Goal: Task Accomplishment & Management: Use online tool/utility

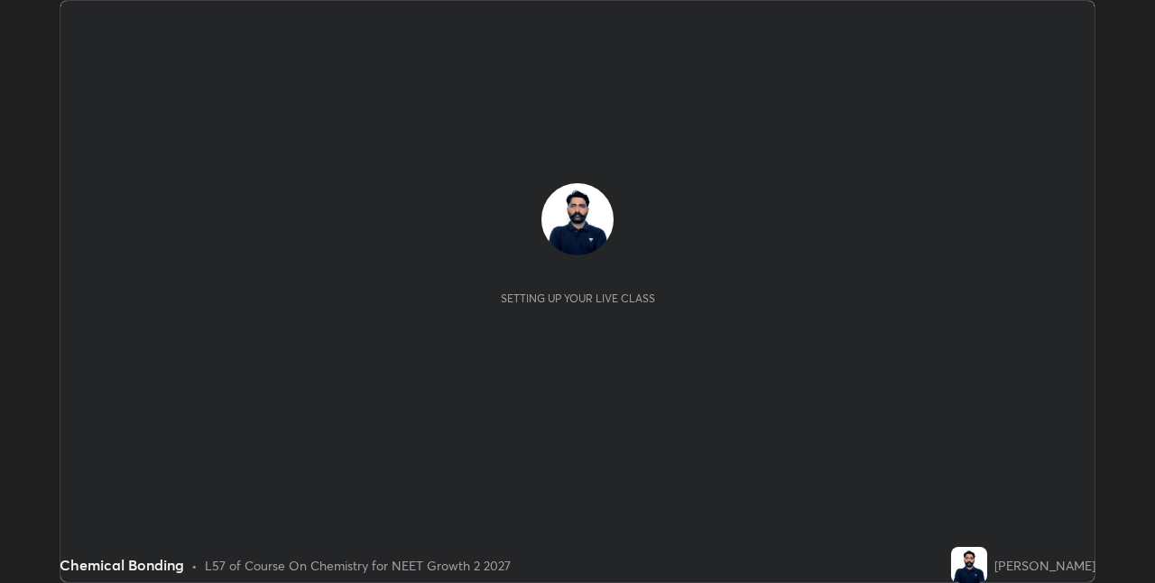
scroll to position [583, 1154]
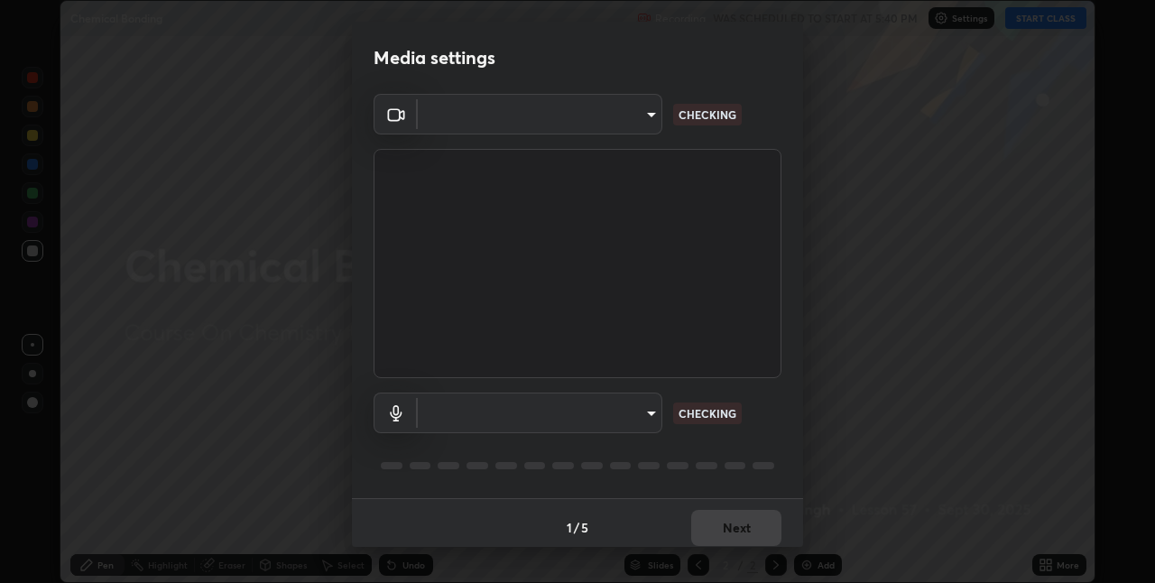
type input "280048489f4aceaa7dd929c42ae46e7d7a1038740bc9fc22ad0932e52b0860f8"
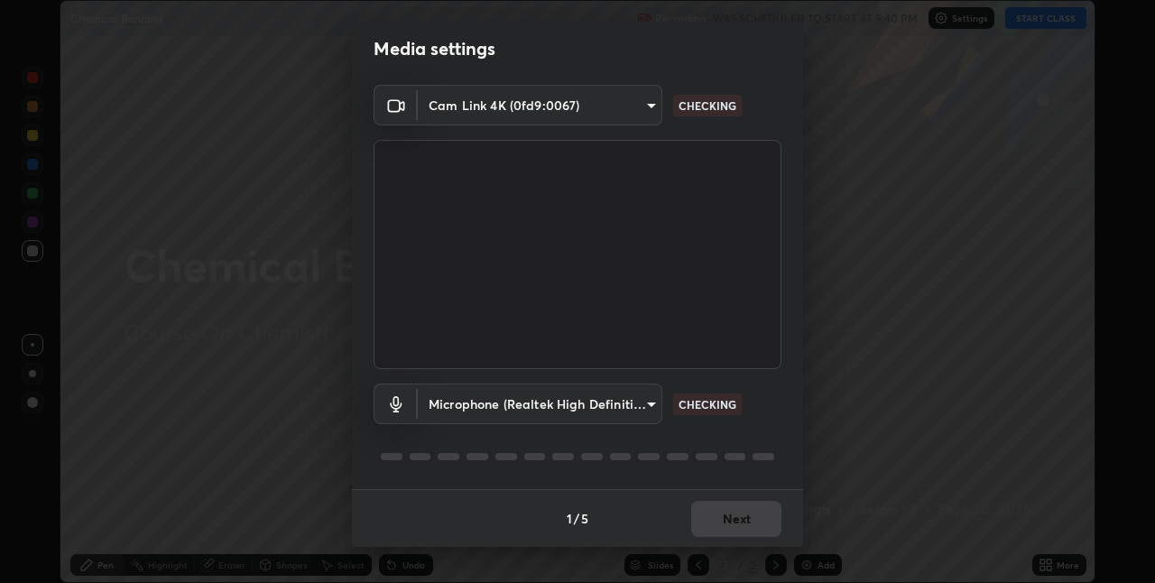
click at [578, 408] on body "Erase all Chemical Bonding Recording WAS SCHEDULED TO START AT 5:40 PM Settings…" at bounding box center [577, 291] width 1155 height 583
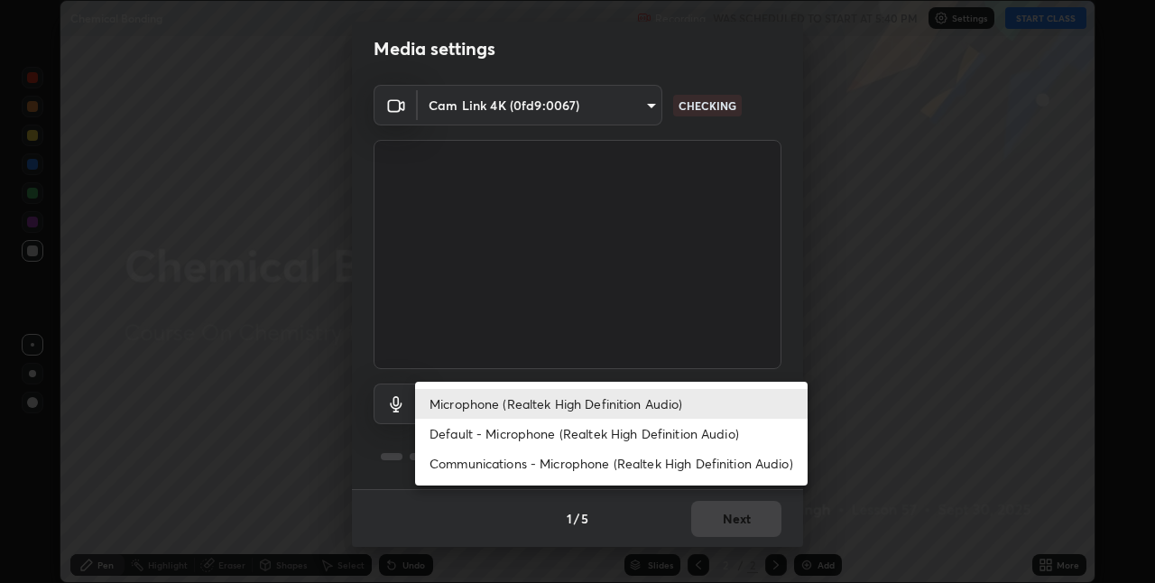
click at [517, 443] on li "Default - Microphone (Realtek High Definition Audio)" at bounding box center [611, 434] width 392 height 30
type input "default"
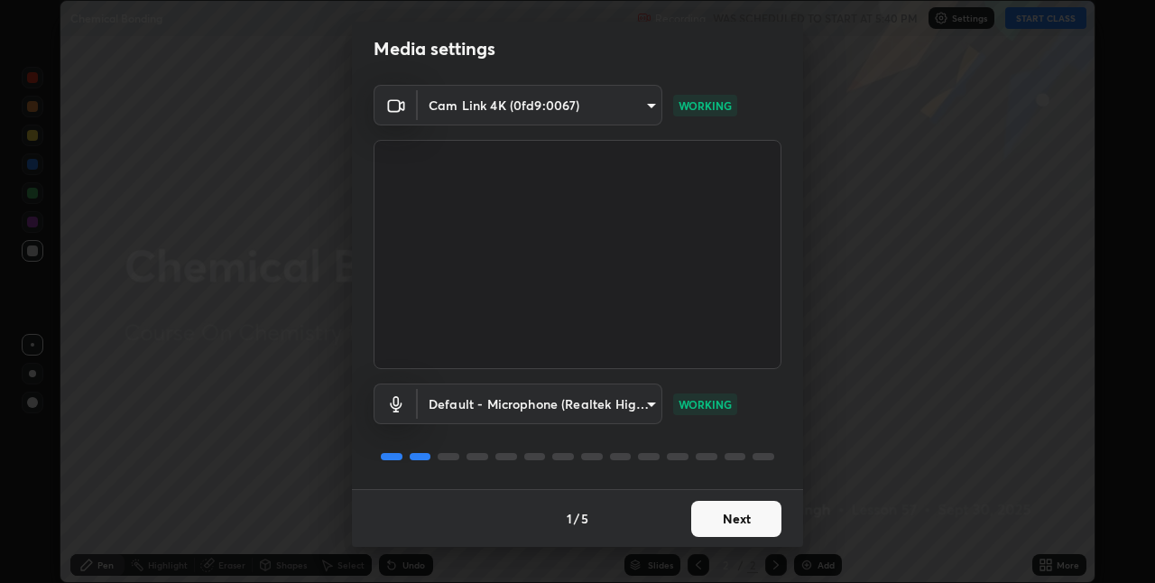
click at [726, 521] on button "Next" at bounding box center [736, 519] width 90 height 36
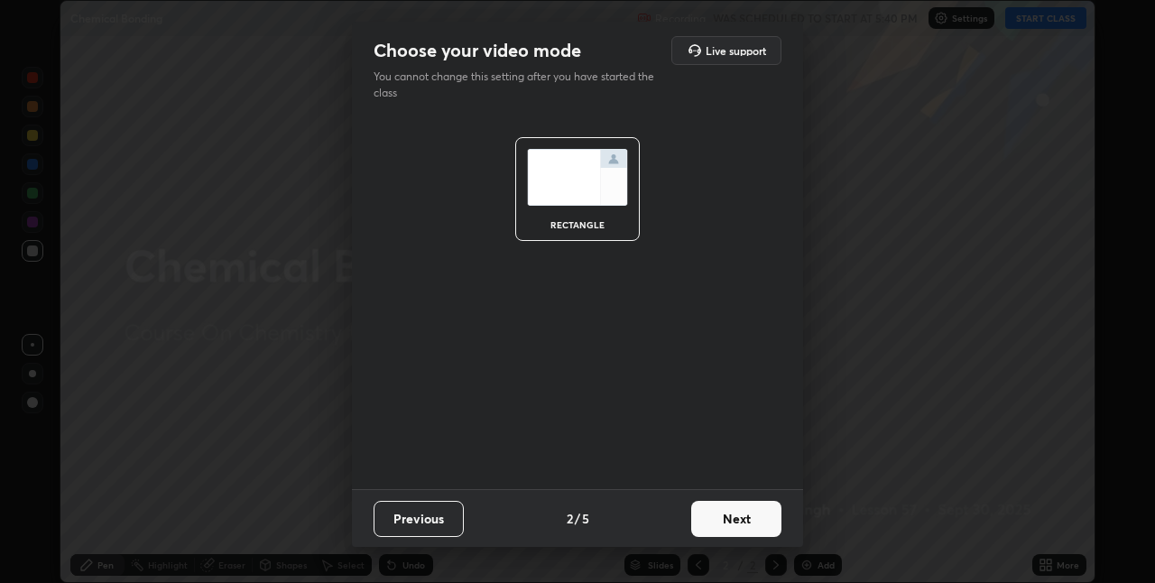
click at [743, 531] on button "Next" at bounding box center [736, 519] width 90 height 36
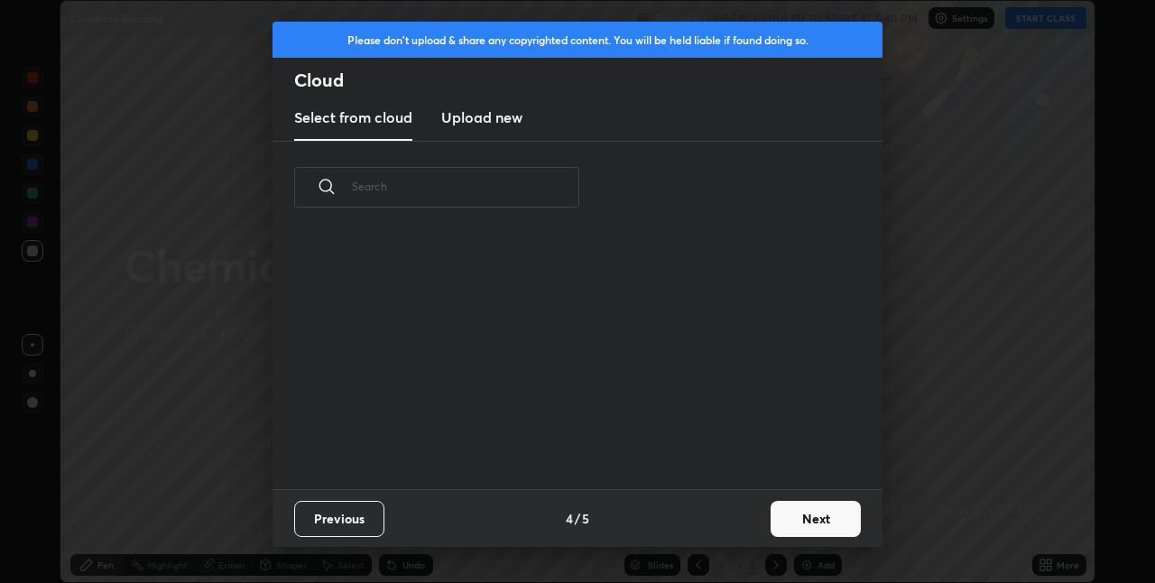
click at [772, 520] on button "Next" at bounding box center [816, 519] width 90 height 36
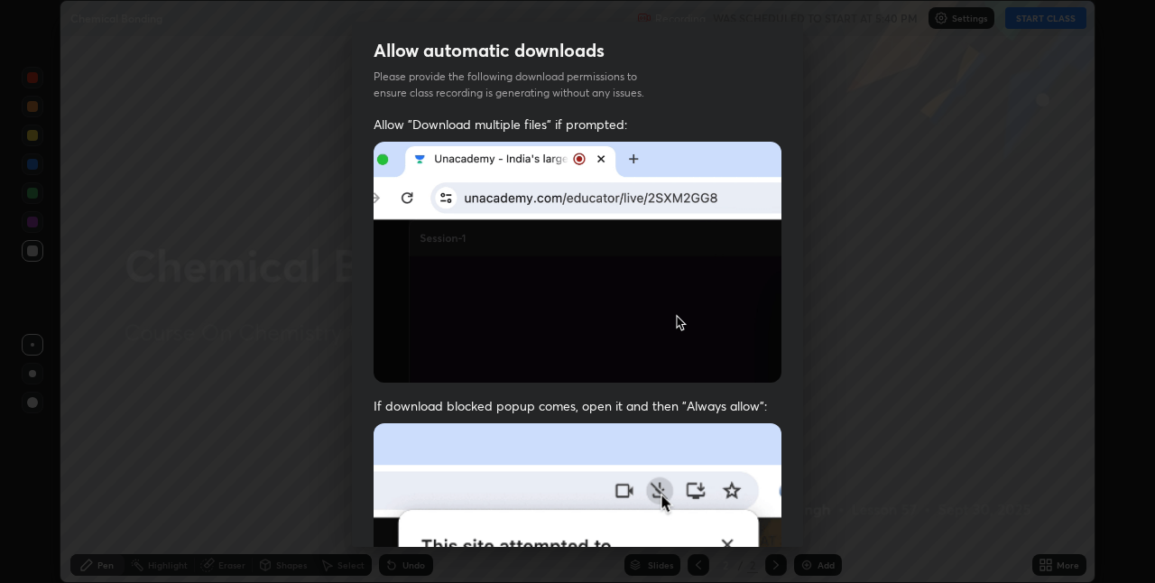
click at [787, 520] on div "Allow "Download multiple files" if prompted: If download blocked popup comes, o…" at bounding box center [577, 495] width 451 height 760
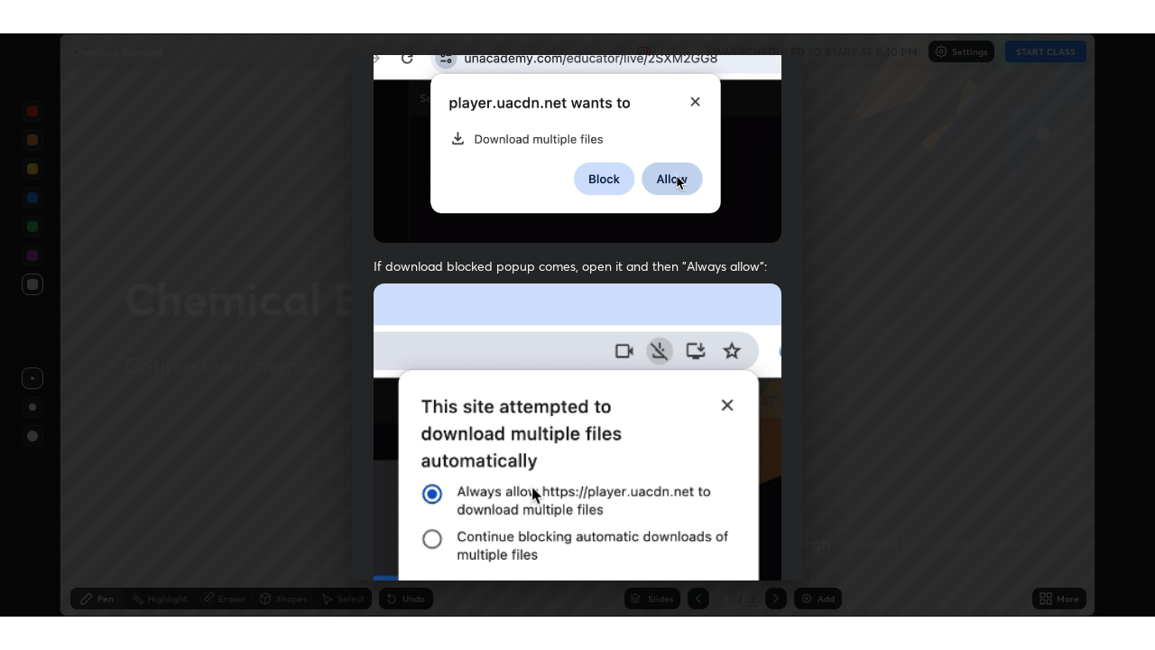
scroll to position [377, 0]
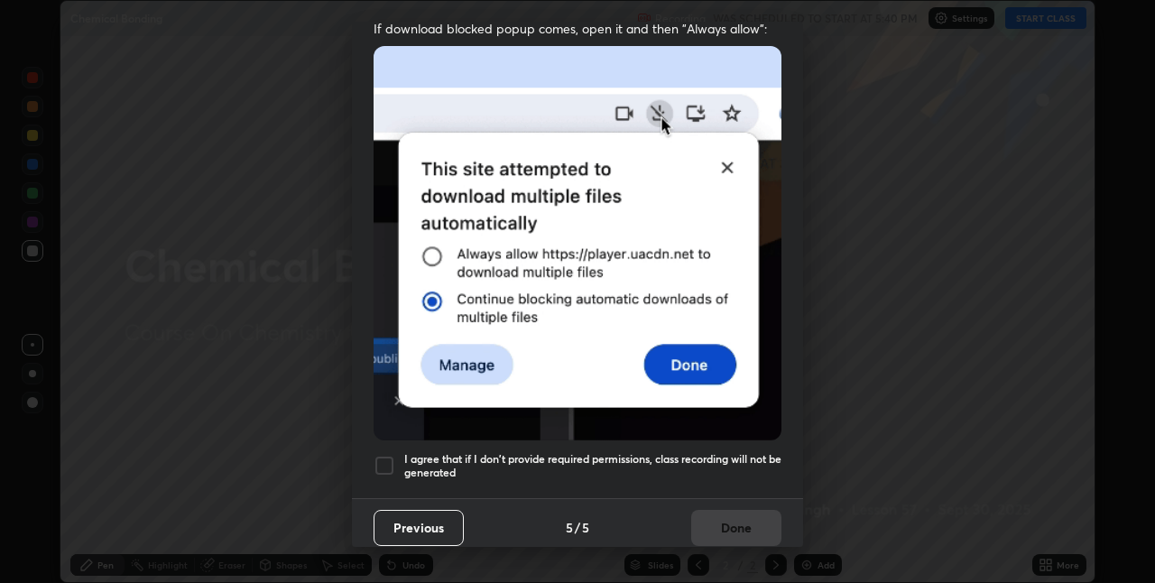
click at [383, 455] on div at bounding box center [385, 466] width 22 height 22
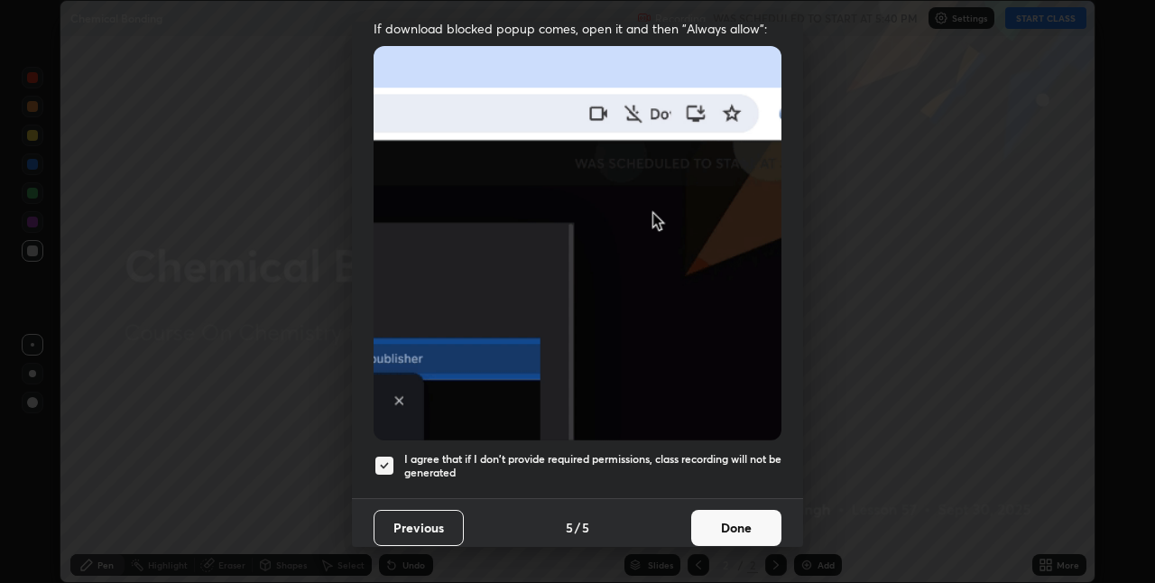
click at [755, 522] on button "Done" at bounding box center [736, 528] width 90 height 36
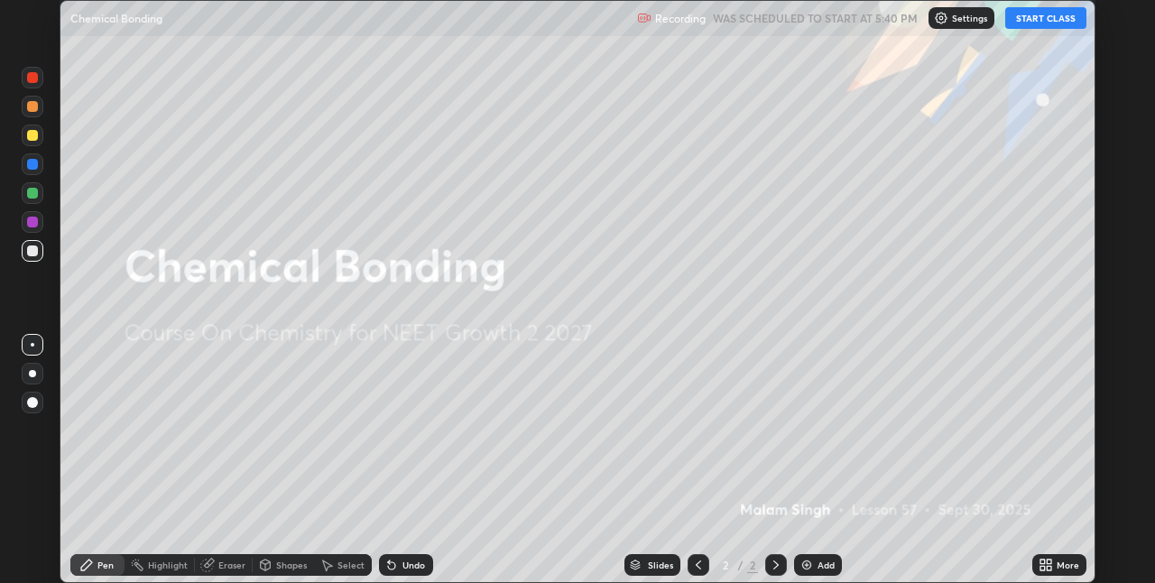
click at [1059, 14] on button "START CLASS" at bounding box center [1045, 18] width 81 height 22
click at [1043, 559] on icon at bounding box center [1042, 561] width 5 height 5
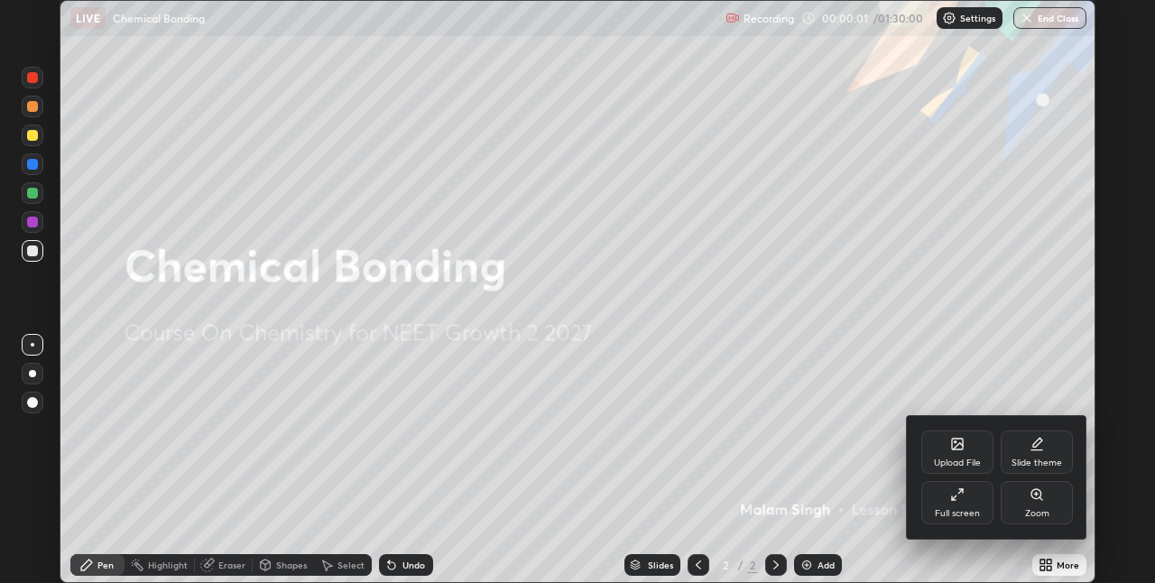
click at [958, 509] on div "Full screen" at bounding box center [957, 513] width 45 height 9
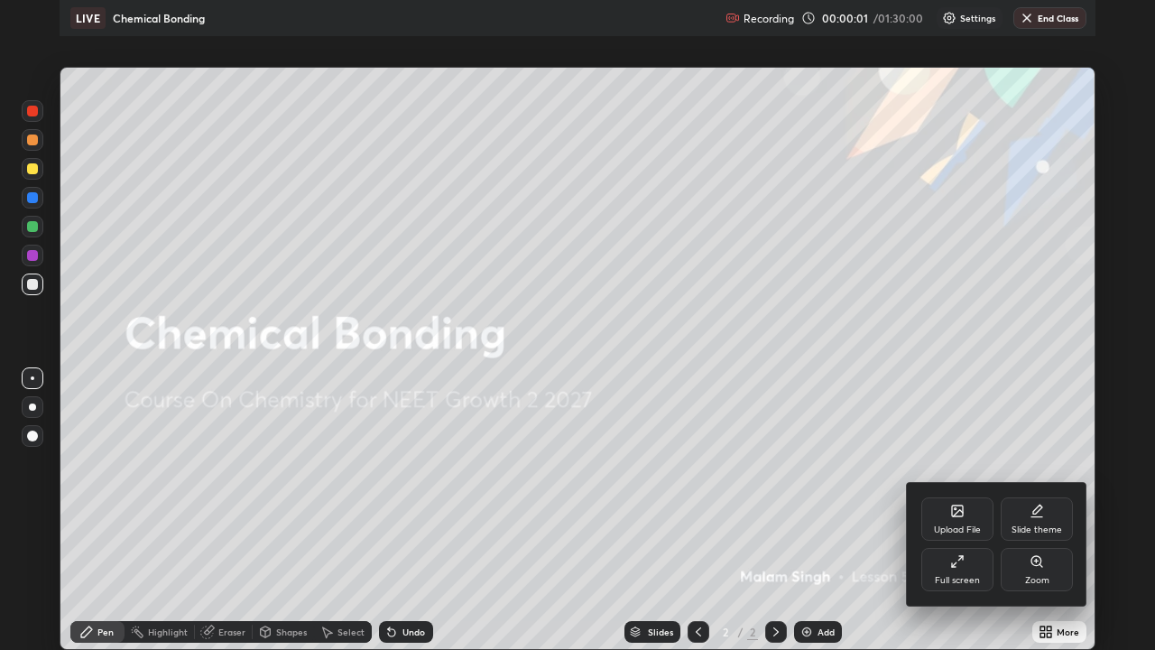
scroll to position [650, 1155]
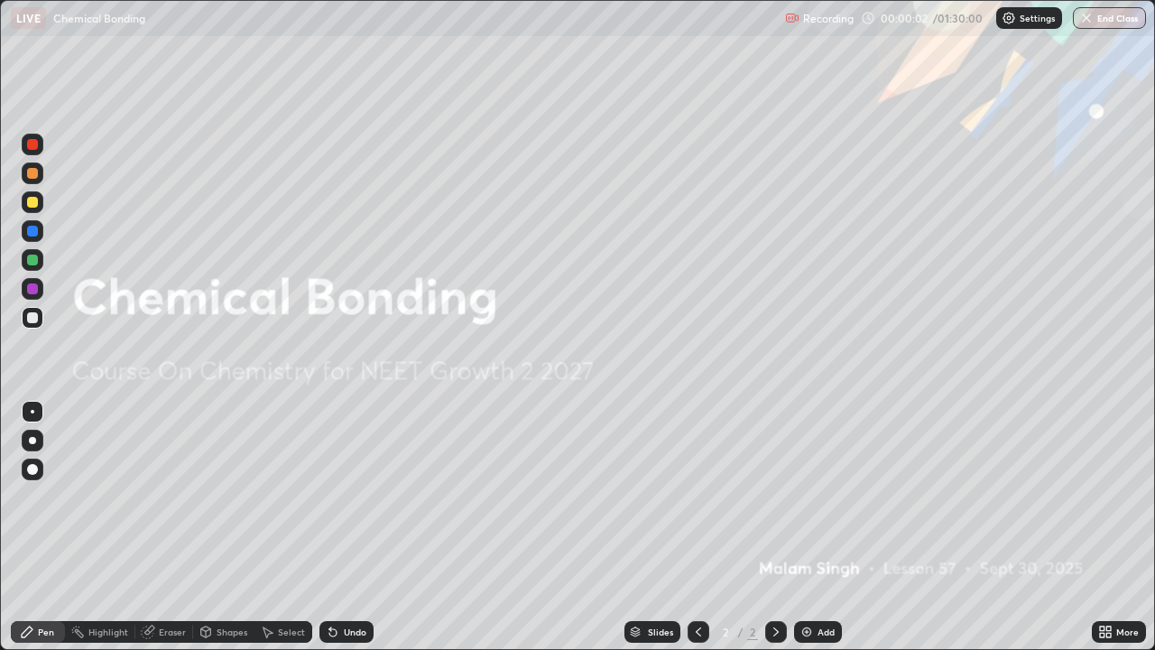
click at [810, 582] on img at bounding box center [806, 631] width 14 height 14
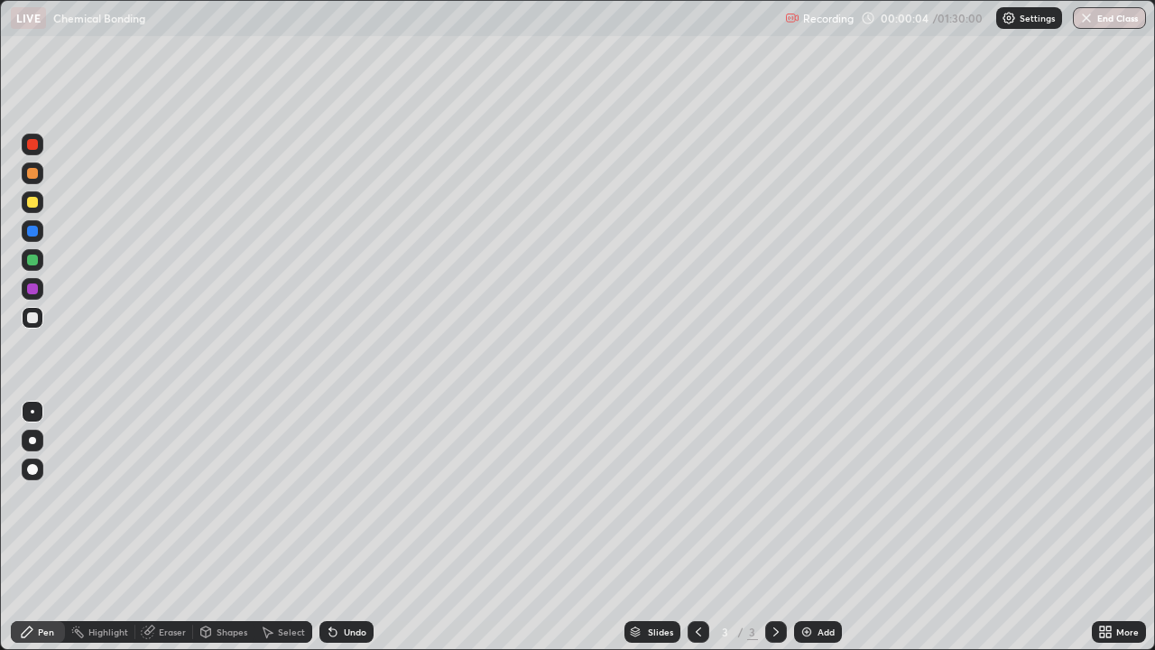
click at [36, 449] on div at bounding box center [33, 440] width 22 height 22
click at [41, 172] on div at bounding box center [33, 173] width 22 height 22
click at [217, 582] on div "Shapes" at bounding box center [223, 632] width 61 height 22
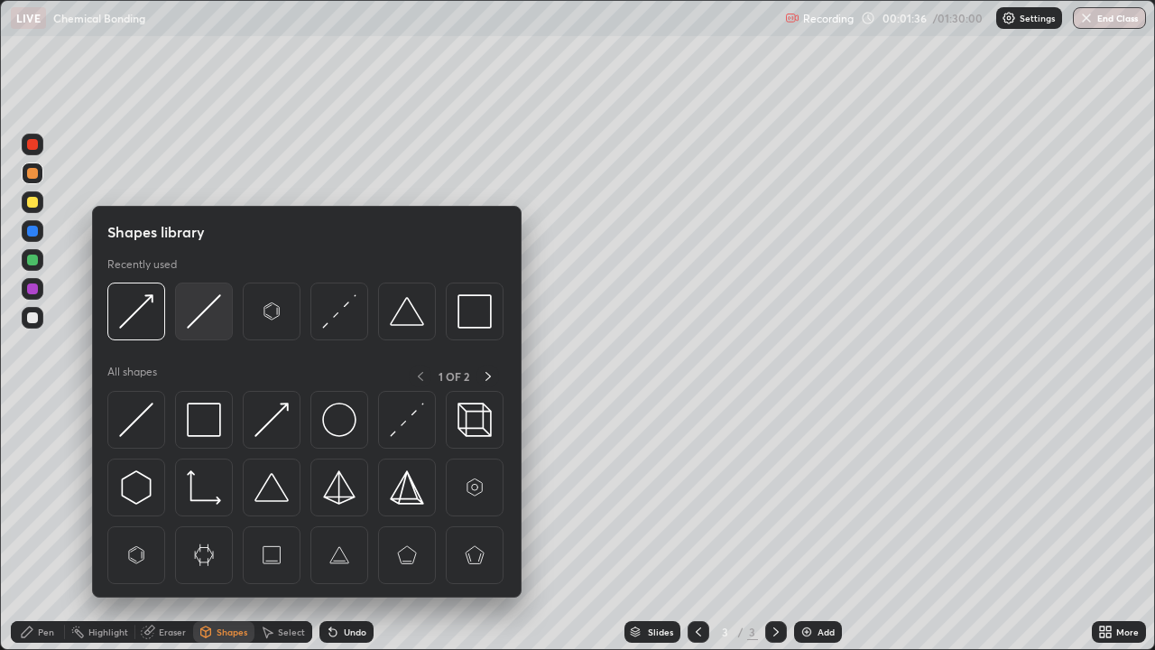
click at [195, 310] on img at bounding box center [204, 311] width 34 height 34
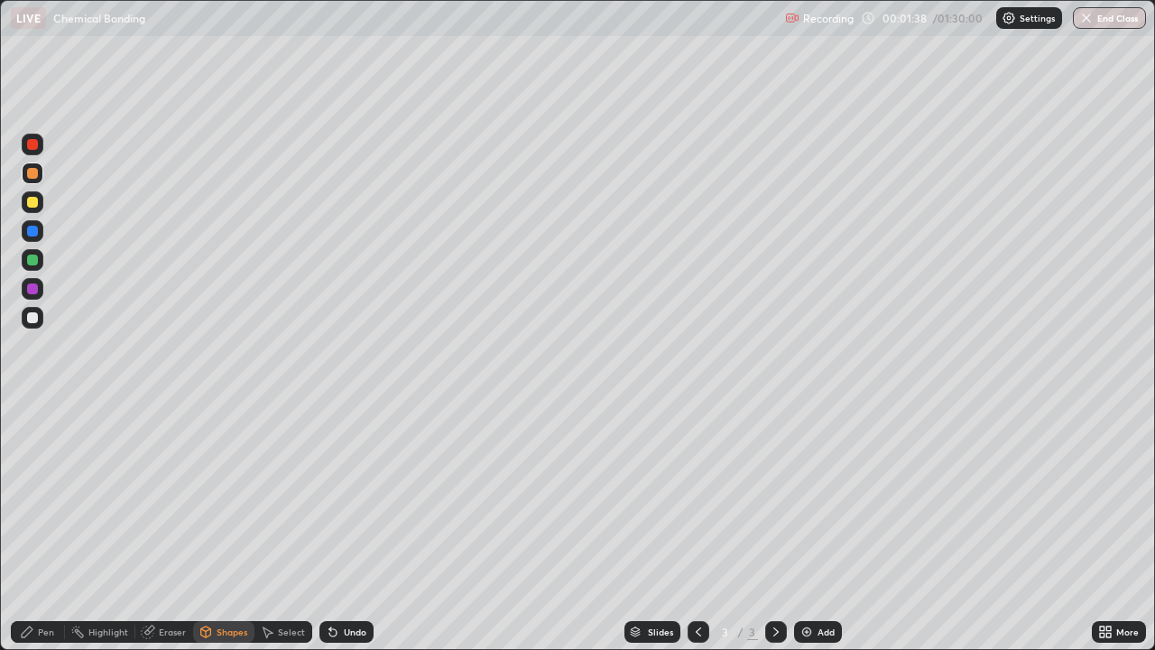
click at [40, 582] on div "Pen" at bounding box center [46, 631] width 16 height 9
click at [173, 582] on div "Eraser" at bounding box center [172, 631] width 27 height 9
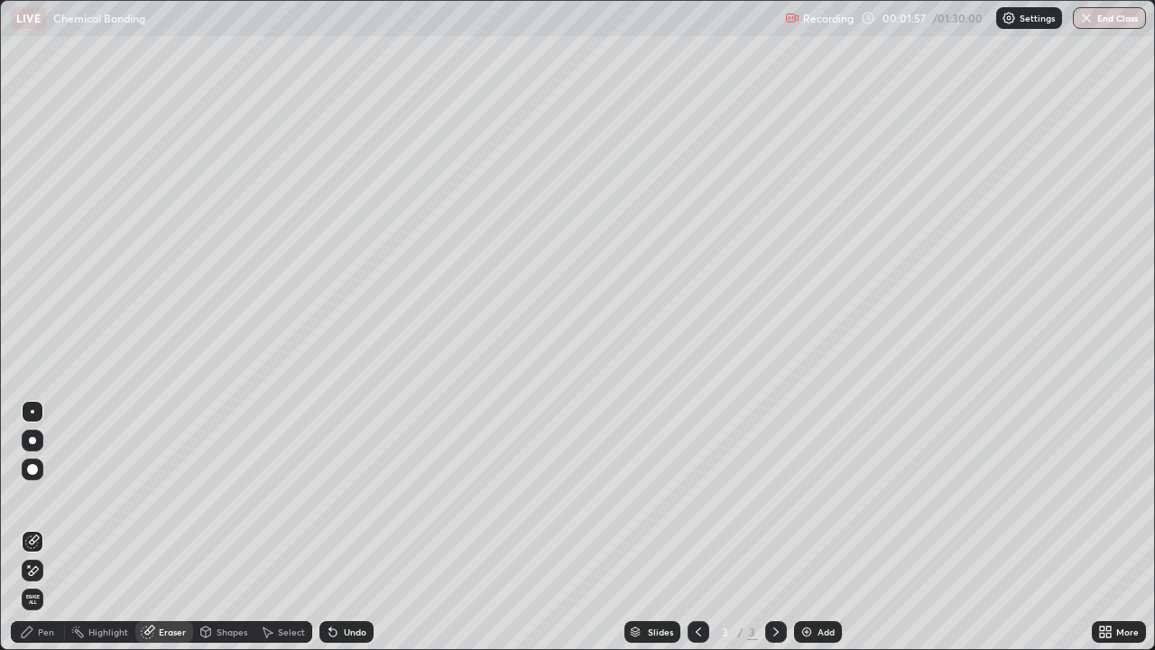
click at [41, 582] on div "Pen" at bounding box center [46, 631] width 16 height 9
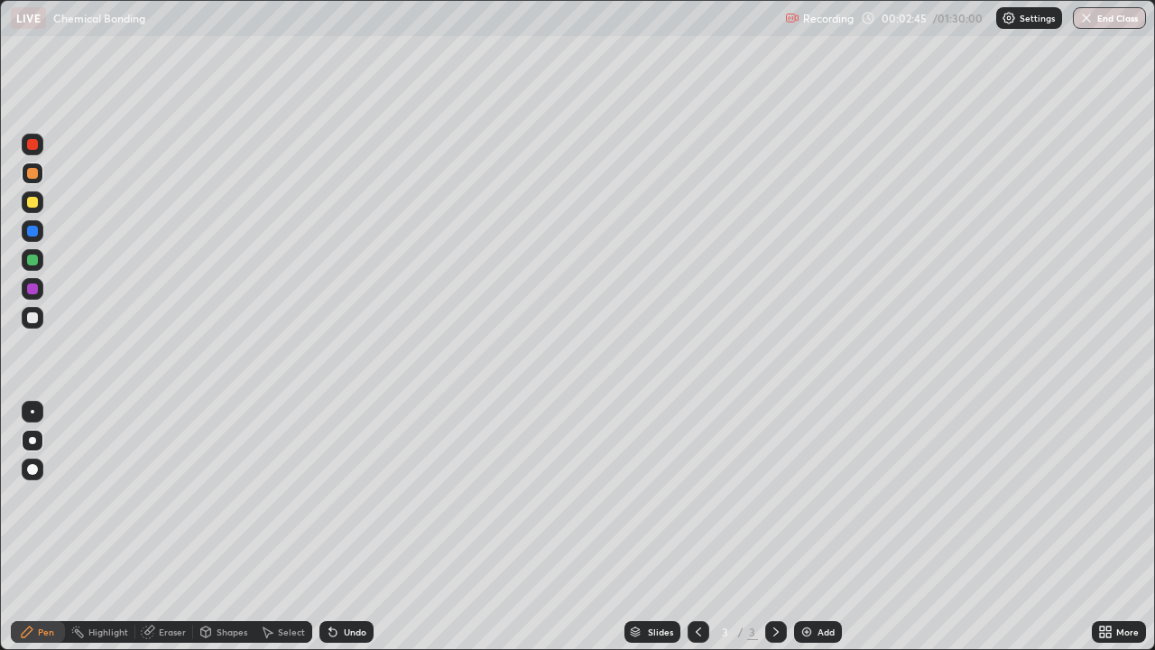
click at [29, 322] on div at bounding box center [32, 317] width 11 height 11
click at [30, 194] on div at bounding box center [33, 202] width 22 height 22
click at [40, 177] on div at bounding box center [33, 173] width 22 height 22
click at [29, 268] on div at bounding box center [33, 260] width 22 height 22
click at [27, 206] on div at bounding box center [33, 202] width 22 height 22
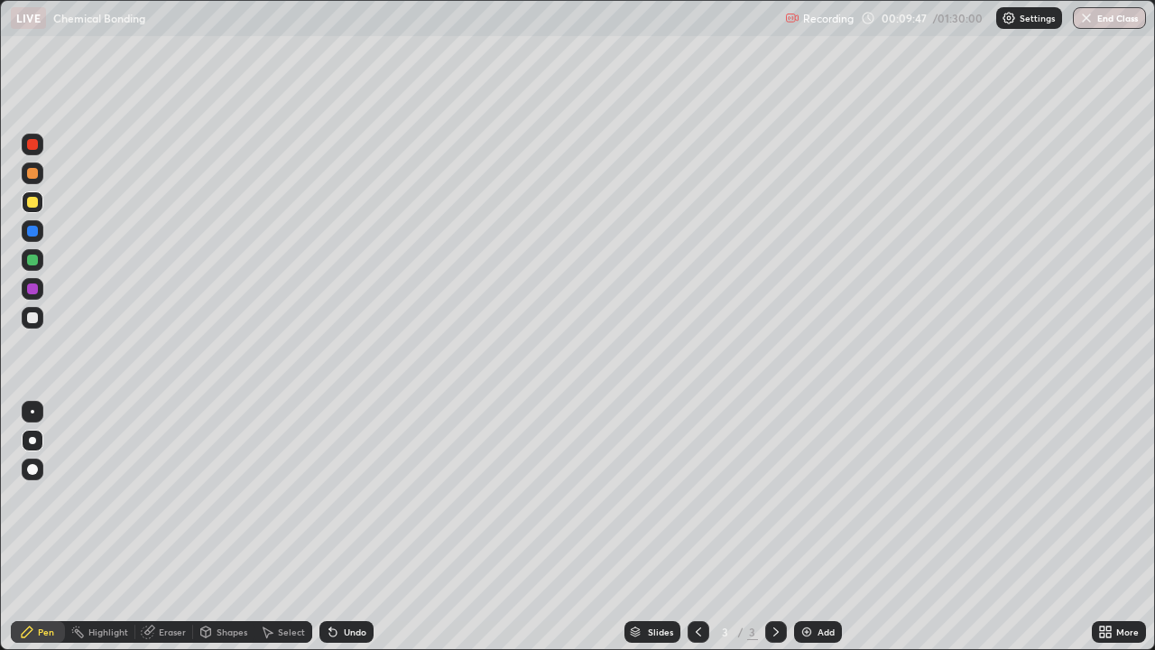
click at [813, 582] on div "Add" at bounding box center [818, 632] width 48 height 22
click at [30, 172] on div at bounding box center [32, 173] width 11 height 11
click at [32, 203] on div at bounding box center [32, 202] width 11 height 11
click at [30, 318] on div at bounding box center [32, 317] width 11 height 11
click at [32, 203] on div at bounding box center [32, 202] width 11 height 11
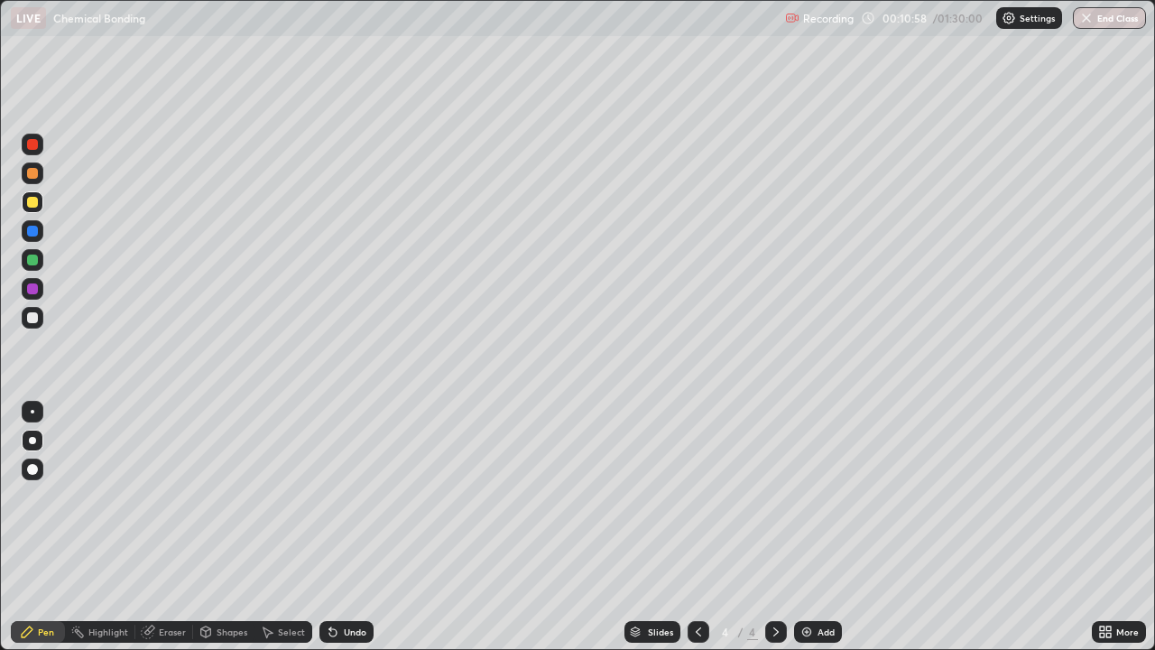
click at [31, 258] on div at bounding box center [32, 259] width 11 height 11
click at [30, 231] on div at bounding box center [32, 231] width 11 height 11
click at [36, 264] on div at bounding box center [33, 260] width 22 height 22
click at [27, 209] on div at bounding box center [33, 202] width 22 height 22
click at [32, 320] on div at bounding box center [32, 317] width 11 height 11
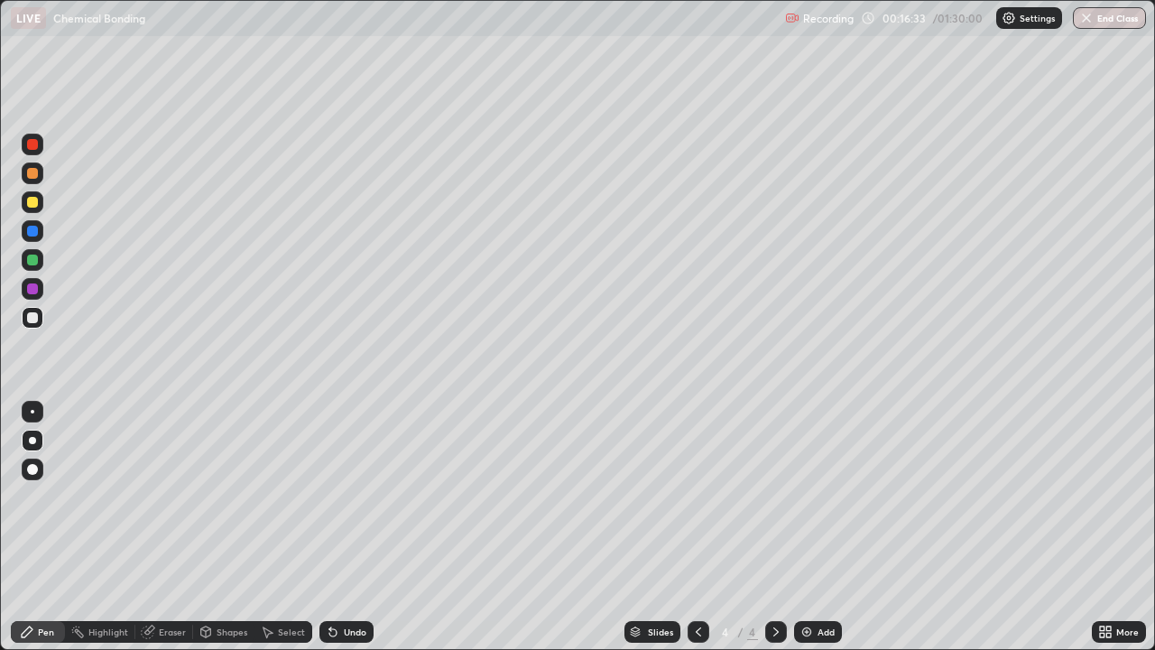
click at [30, 267] on div at bounding box center [33, 260] width 22 height 22
click at [31, 321] on div at bounding box center [32, 317] width 11 height 11
click at [33, 144] on div at bounding box center [32, 144] width 11 height 11
click at [31, 199] on div at bounding box center [32, 202] width 11 height 11
click at [31, 318] on div at bounding box center [32, 317] width 11 height 11
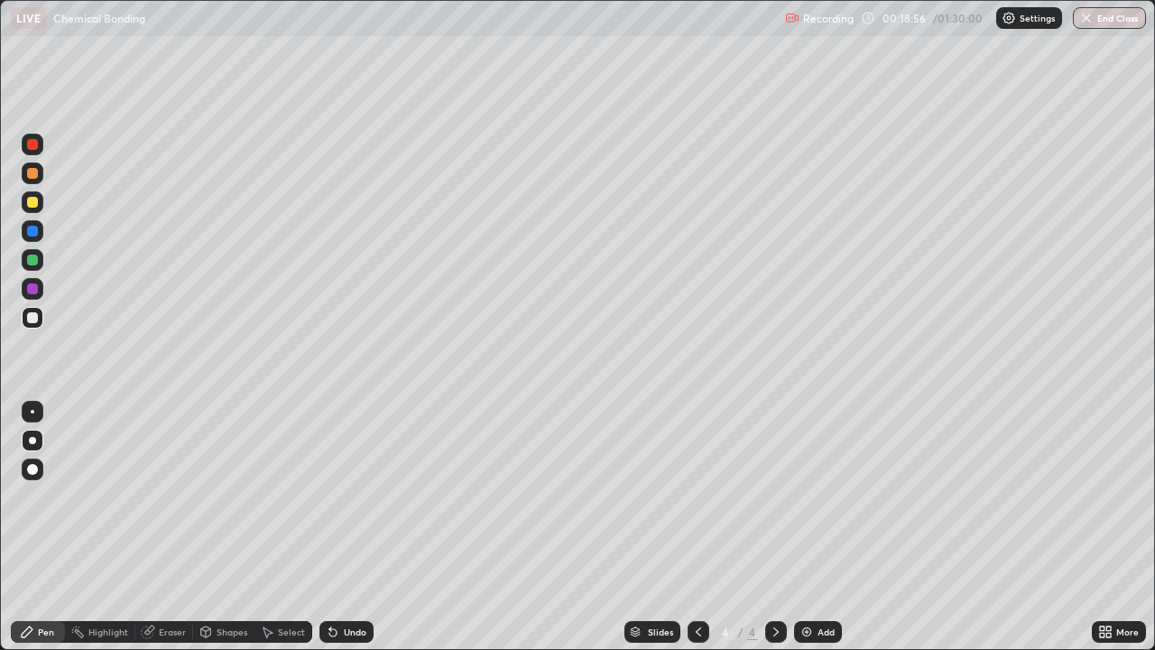
click at [36, 203] on div at bounding box center [32, 202] width 11 height 11
click at [30, 324] on div at bounding box center [33, 318] width 22 height 22
click at [803, 582] on div "Add" at bounding box center [818, 632] width 48 height 22
click at [31, 171] on div at bounding box center [32, 173] width 11 height 11
click at [28, 207] on div at bounding box center [33, 202] width 22 height 22
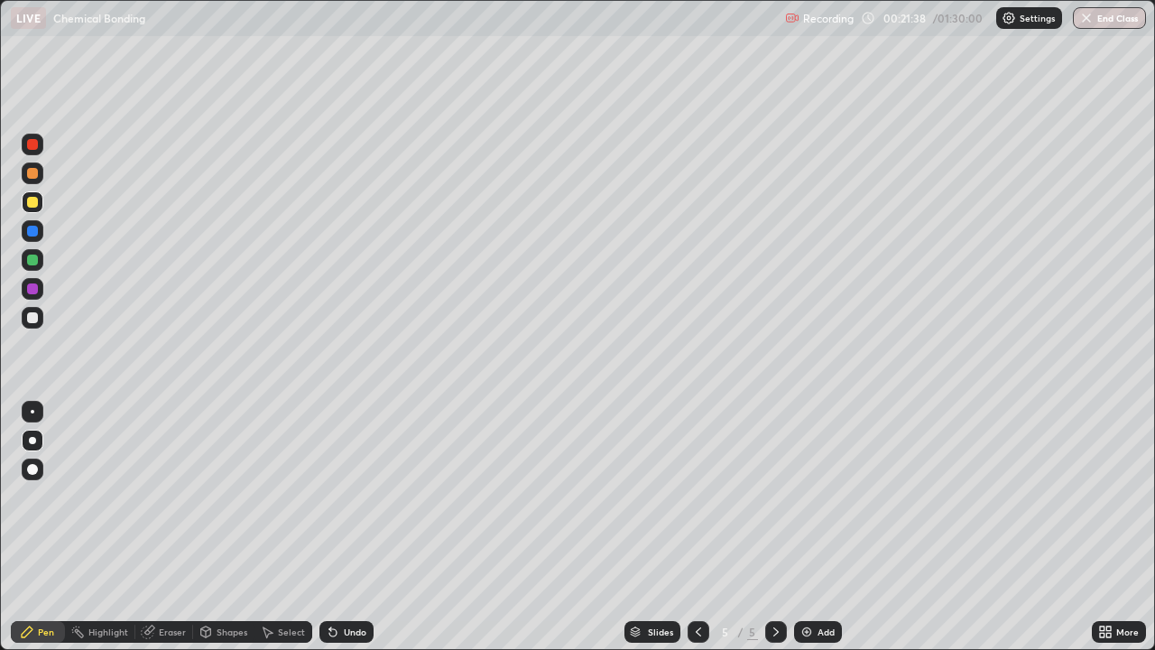
click at [32, 178] on div at bounding box center [32, 173] width 11 height 11
click at [32, 200] on div at bounding box center [32, 202] width 11 height 11
click at [30, 319] on div at bounding box center [32, 317] width 11 height 11
click at [30, 266] on div at bounding box center [33, 260] width 22 height 22
click at [31, 320] on div at bounding box center [32, 317] width 11 height 11
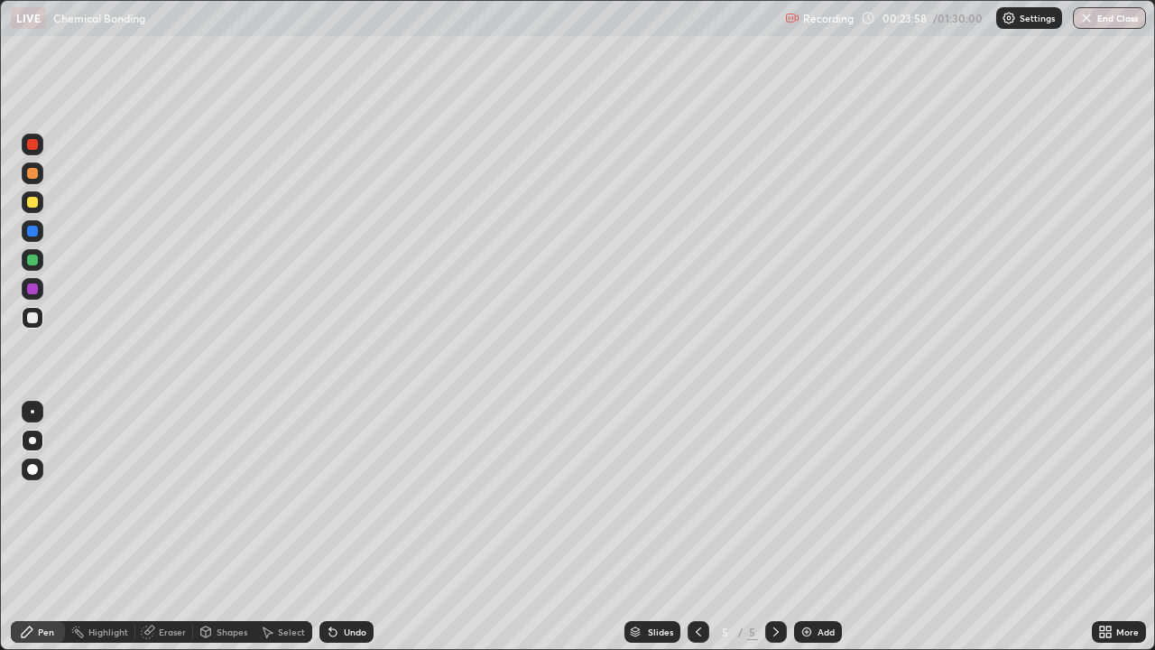
click at [697, 582] on icon at bounding box center [698, 631] width 14 height 14
click at [774, 582] on icon at bounding box center [776, 631] width 14 height 14
click at [279, 582] on div "Select" at bounding box center [291, 631] width 27 height 9
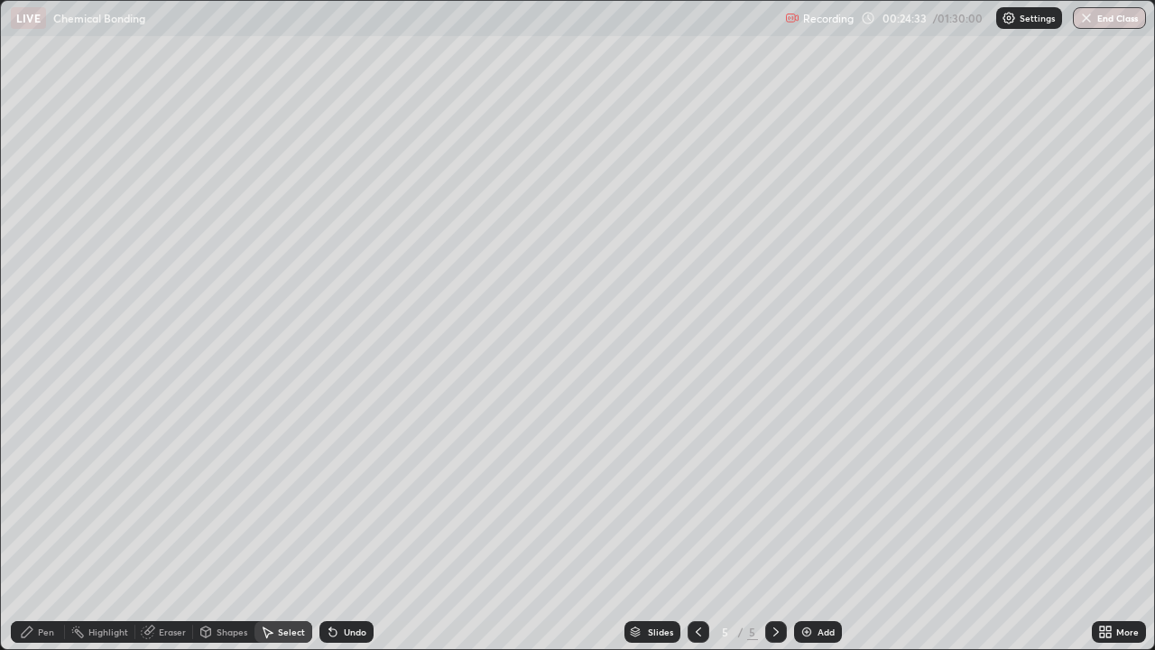
click at [217, 582] on div "Shapes" at bounding box center [232, 631] width 31 height 9
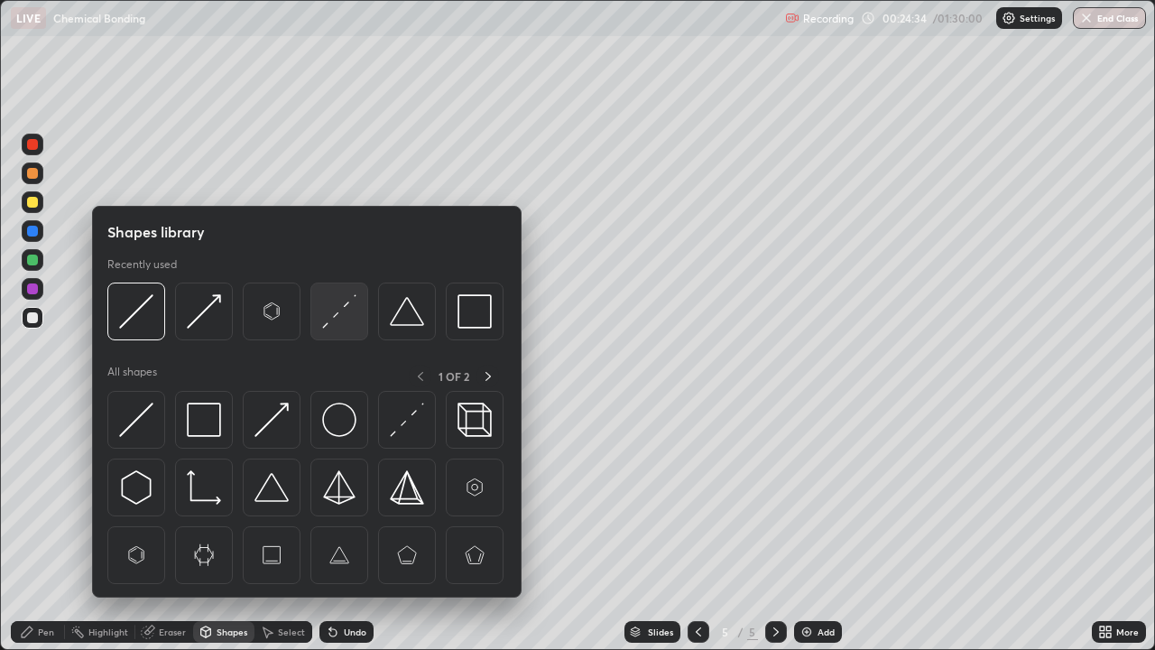
click at [335, 317] on img at bounding box center [339, 311] width 34 height 34
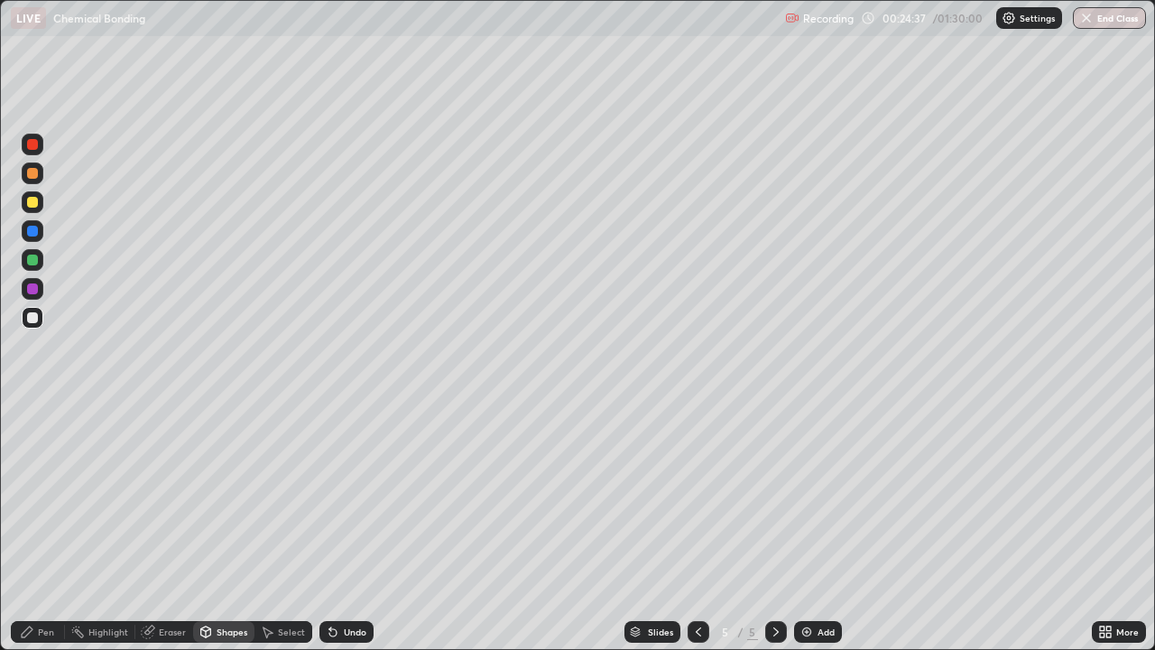
click at [43, 582] on div "Pen" at bounding box center [46, 631] width 16 height 9
click at [33, 177] on div at bounding box center [32, 173] width 11 height 11
click at [34, 313] on div at bounding box center [32, 317] width 11 height 11
click at [32, 211] on div at bounding box center [33, 202] width 22 height 22
click at [800, 582] on img at bounding box center [806, 631] width 14 height 14
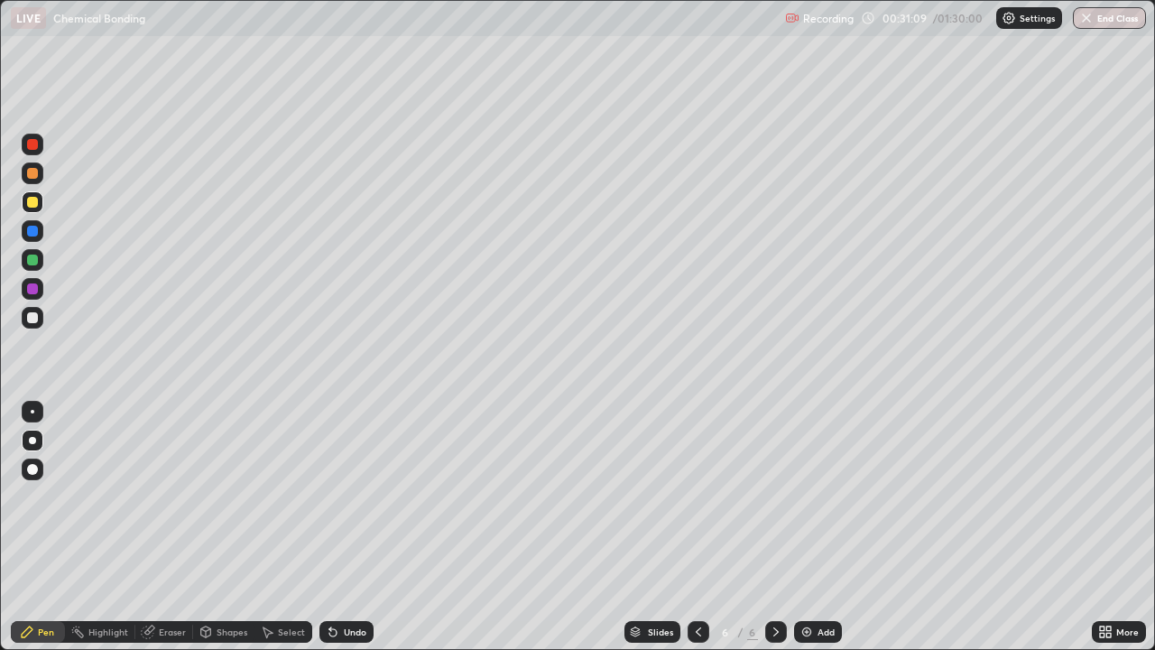
click at [32, 168] on div at bounding box center [32, 173] width 11 height 11
click at [32, 264] on div at bounding box center [32, 259] width 11 height 11
click at [25, 207] on div at bounding box center [33, 202] width 22 height 22
click at [694, 582] on icon at bounding box center [698, 631] width 14 height 14
click at [697, 582] on icon at bounding box center [698, 631] width 14 height 14
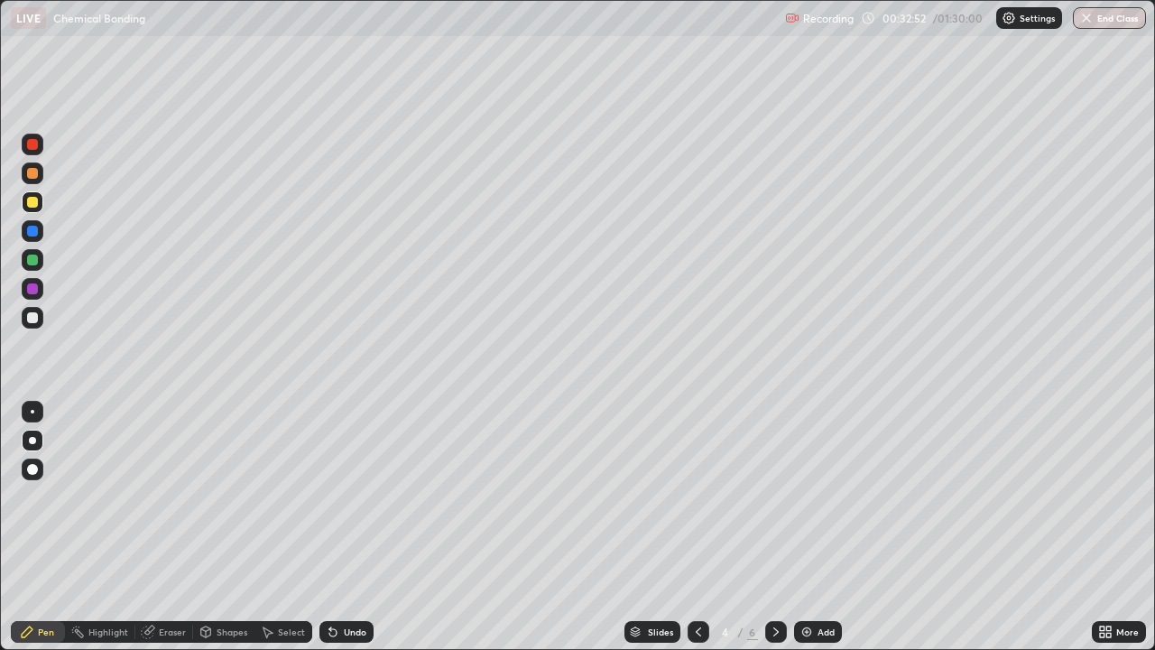
click at [774, 582] on icon at bounding box center [775, 631] width 5 height 9
click at [777, 582] on icon at bounding box center [776, 631] width 14 height 14
click at [29, 322] on div at bounding box center [32, 317] width 11 height 11
click at [345, 582] on div "Undo" at bounding box center [355, 631] width 23 height 9
click at [31, 208] on div at bounding box center [33, 202] width 22 height 22
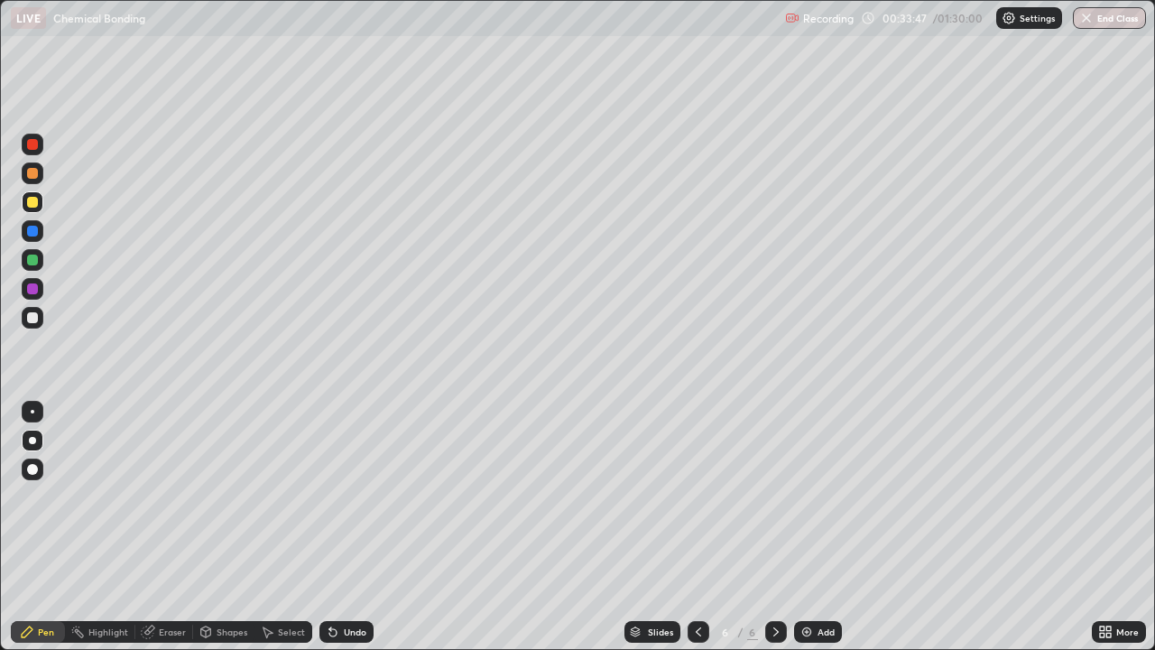
click at [33, 260] on div at bounding box center [32, 259] width 11 height 11
click at [697, 582] on icon at bounding box center [698, 631] width 14 height 14
click at [774, 582] on icon at bounding box center [776, 631] width 14 height 14
click at [773, 582] on icon at bounding box center [775, 631] width 5 height 9
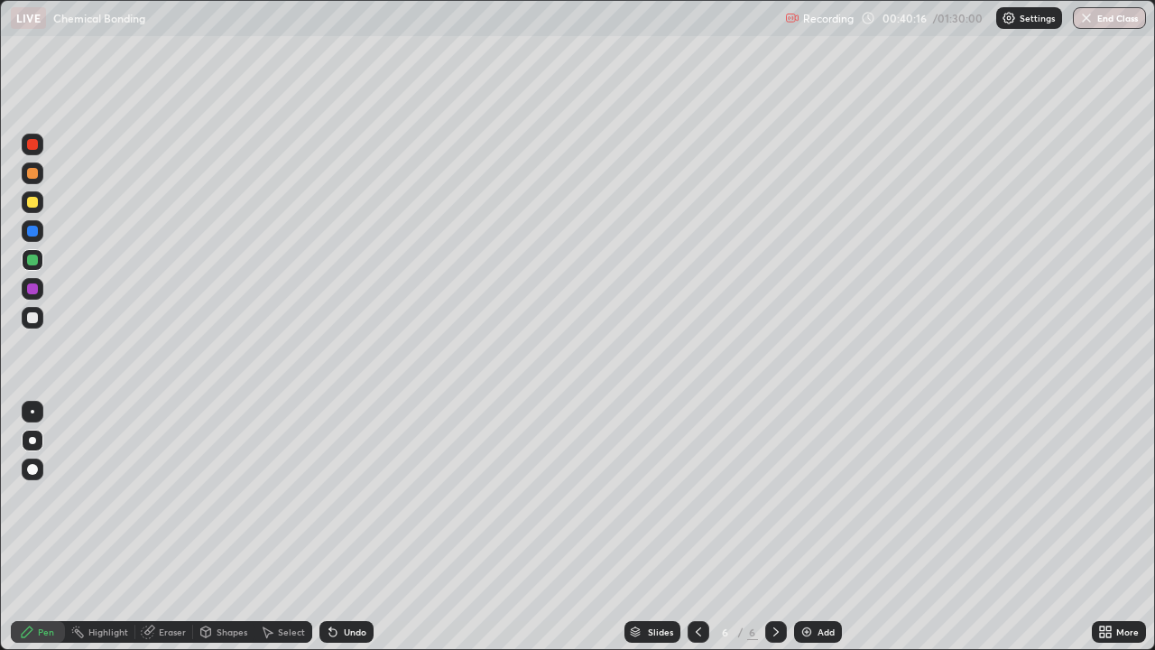
click at [23, 325] on div at bounding box center [33, 318] width 22 height 22
click at [32, 266] on div at bounding box center [33, 260] width 22 height 22
click at [33, 293] on div at bounding box center [32, 288] width 11 height 11
click at [23, 257] on div at bounding box center [33, 260] width 22 height 22
click at [32, 147] on div at bounding box center [32, 144] width 11 height 11
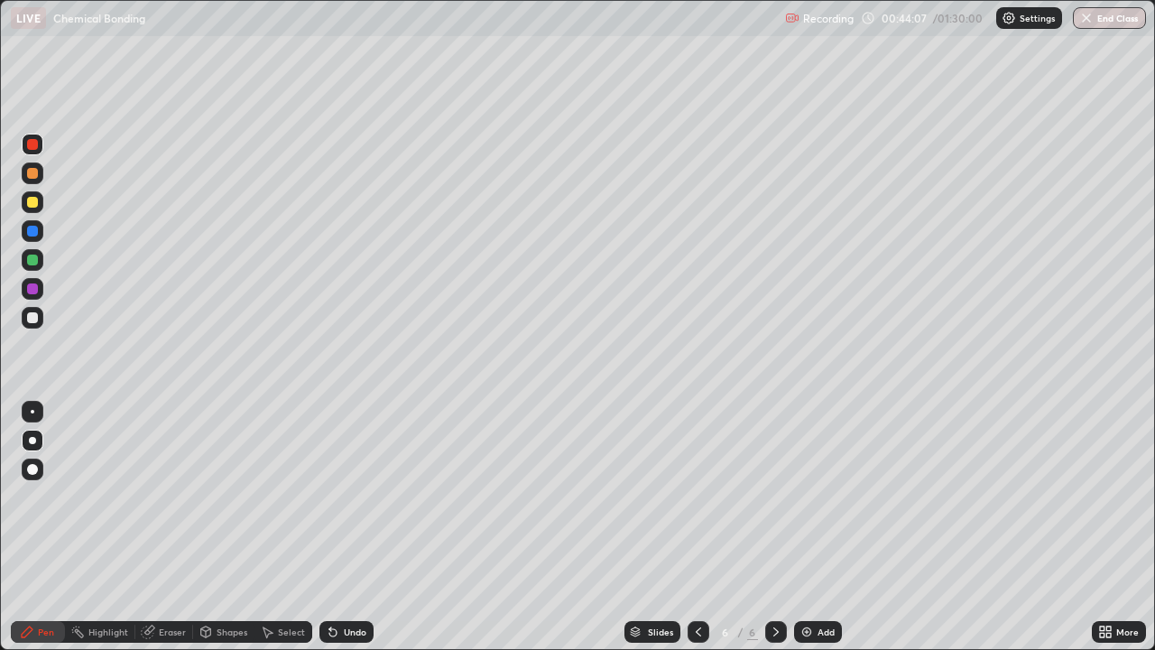
click at [696, 582] on icon at bounding box center [698, 631] width 14 height 14
click at [775, 582] on icon at bounding box center [776, 631] width 14 height 14
click at [774, 582] on icon at bounding box center [776, 631] width 14 height 14
click at [783, 582] on div at bounding box center [776, 632] width 22 height 22
click at [809, 582] on img at bounding box center [806, 631] width 14 height 14
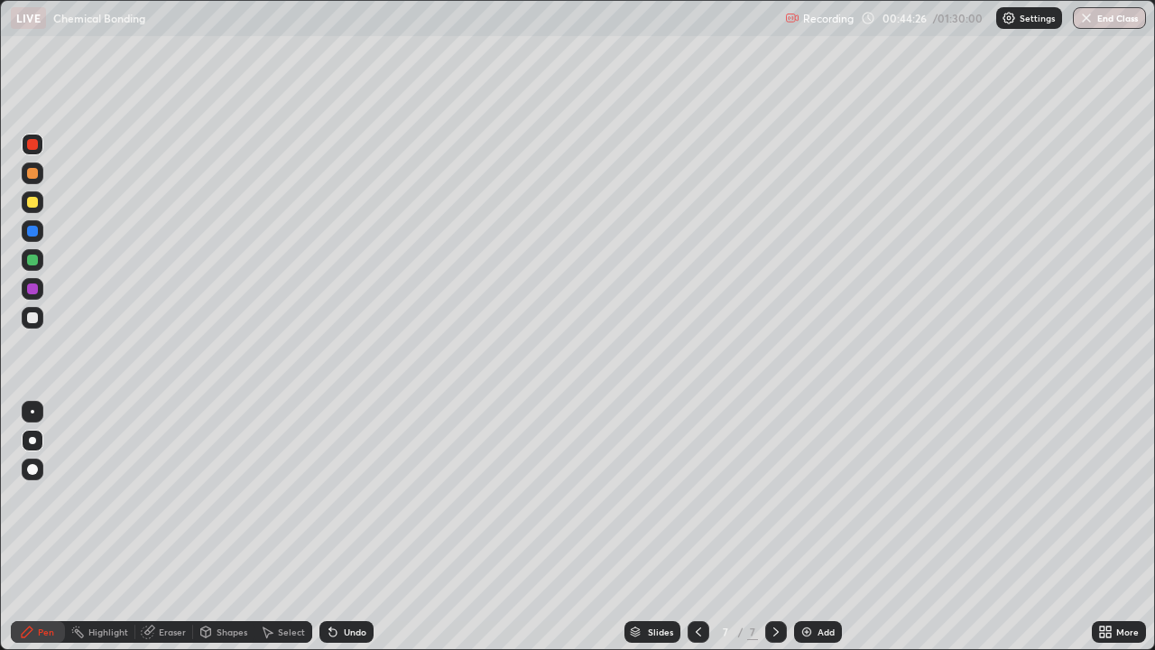
click at [28, 171] on div at bounding box center [32, 173] width 11 height 11
click at [31, 318] on div at bounding box center [32, 317] width 11 height 11
click at [29, 206] on div at bounding box center [32, 202] width 11 height 11
click at [169, 582] on div "Eraser" at bounding box center [164, 632] width 58 height 22
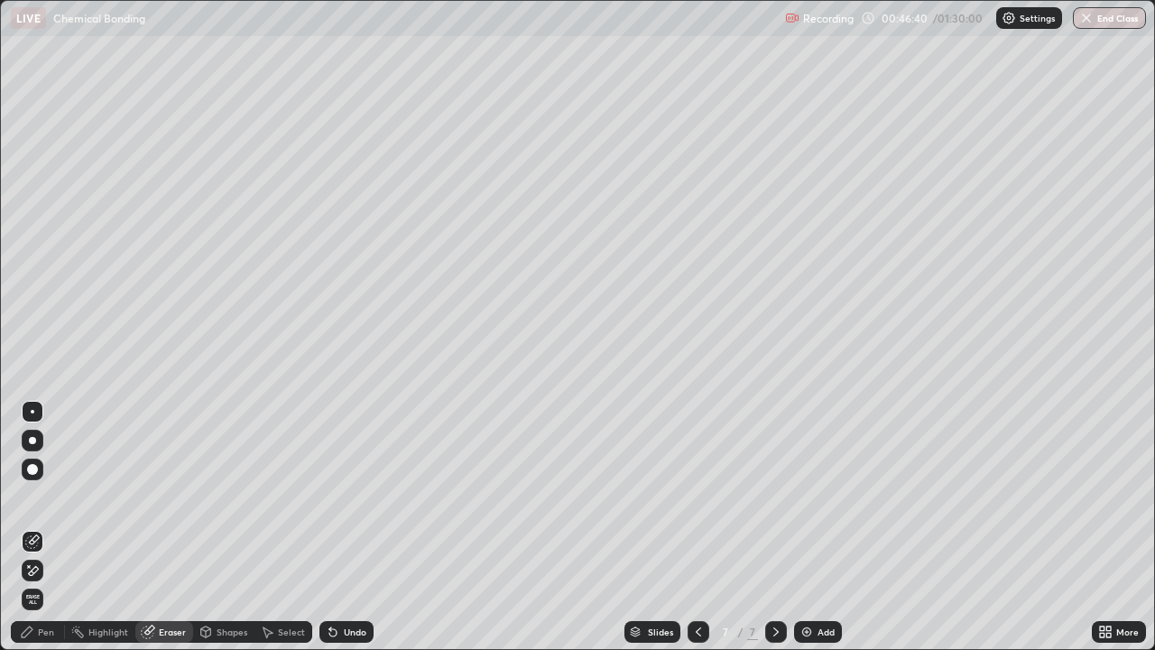
click at [42, 582] on div "Pen" at bounding box center [46, 631] width 16 height 9
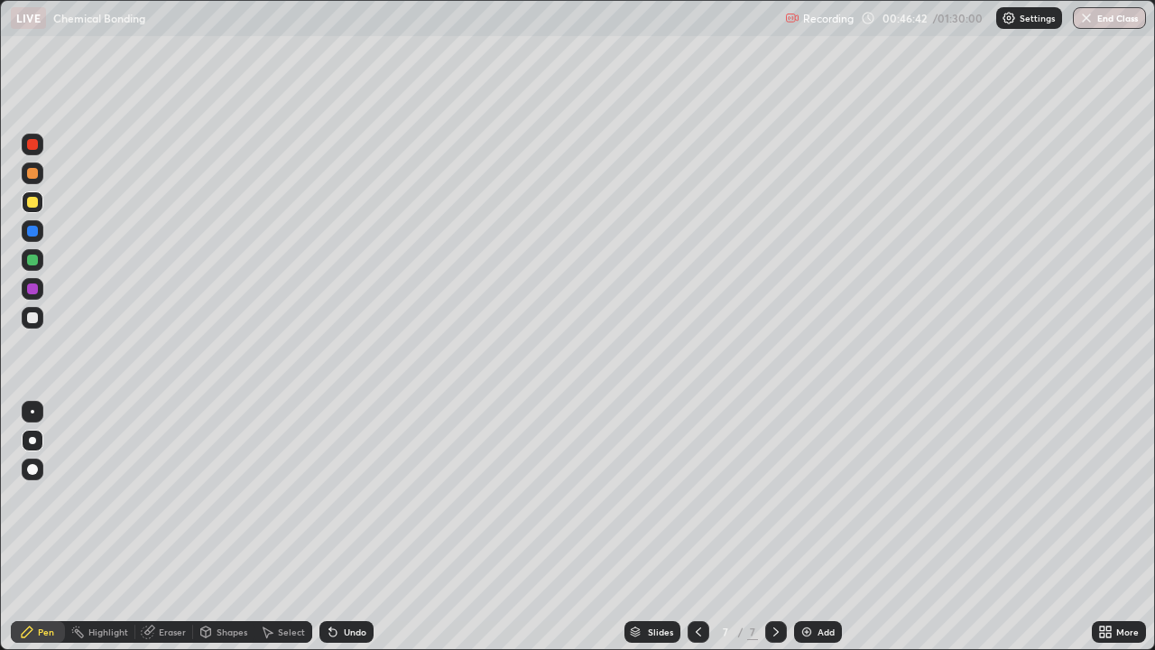
click at [30, 312] on div at bounding box center [32, 317] width 11 height 11
click at [30, 290] on div at bounding box center [32, 288] width 11 height 11
click at [35, 341] on div "Erase all" at bounding box center [32, 324] width 43 height 577
click at [26, 180] on div at bounding box center [33, 173] width 22 height 22
click at [30, 319] on div at bounding box center [32, 317] width 11 height 11
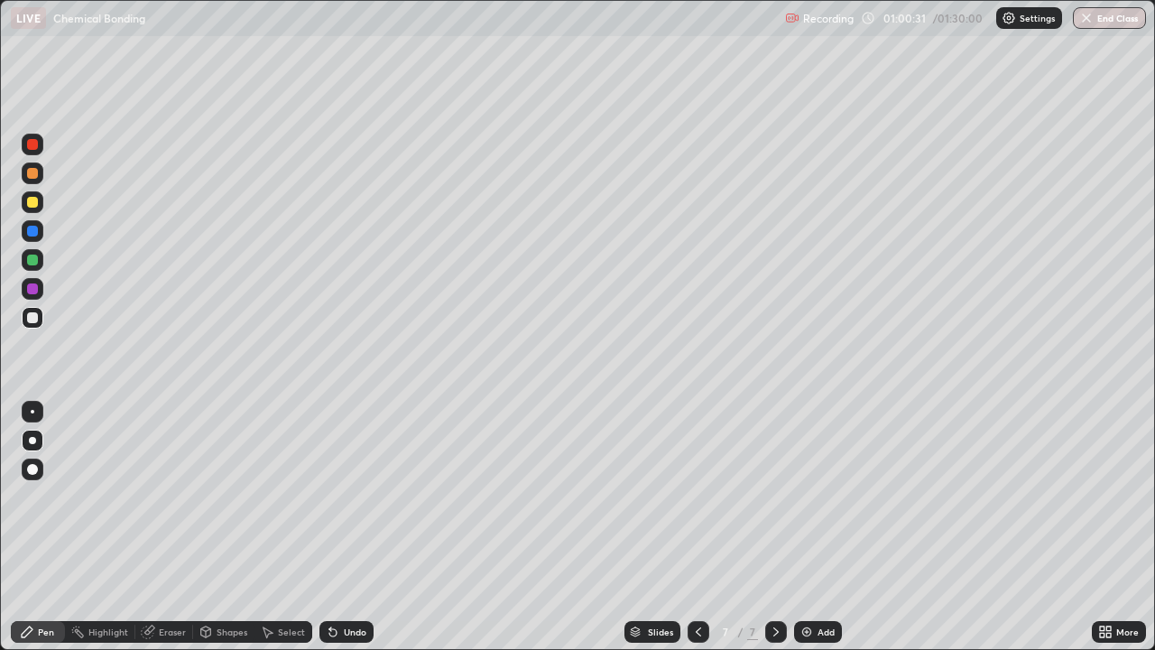
click at [803, 582] on div "Add" at bounding box center [818, 632] width 48 height 22
click at [34, 173] on div at bounding box center [32, 173] width 11 height 11
click at [33, 259] on div at bounding box center [32, 259] width 11 height 11
click at [29, 204] on div at bounding box center [32, 202] width 11 height 11
click at [33, 318] on div at bounding box center [32, 317] width 11 height 11
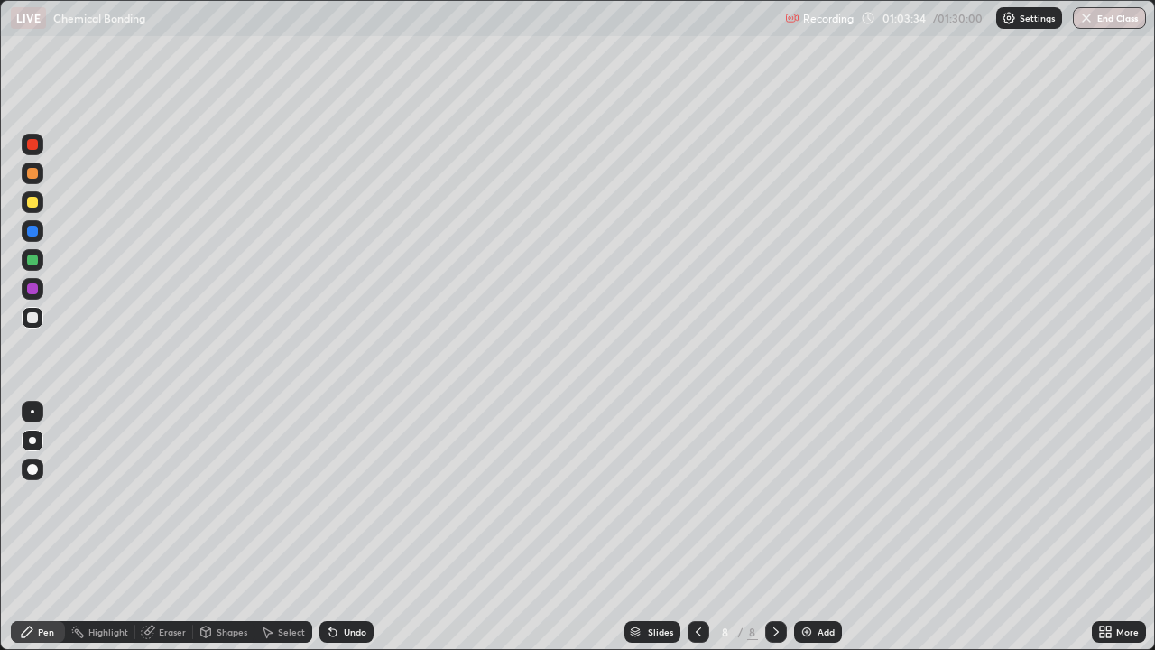
click at [23, 211] on div at bounding box center [33, 202] width 22 height 22
click at [32, 321] on div at bounding box center [32, 317] width 11 height 11
click at [34, 264] on div at bounding box center [32, 259] width 11 height 11
click at [34, 177] on div at bounding box center [32, 173] width 11 height 11
click at [175, 582] on div "Eraser" at bounding box center [164, 632] width 58 height 22
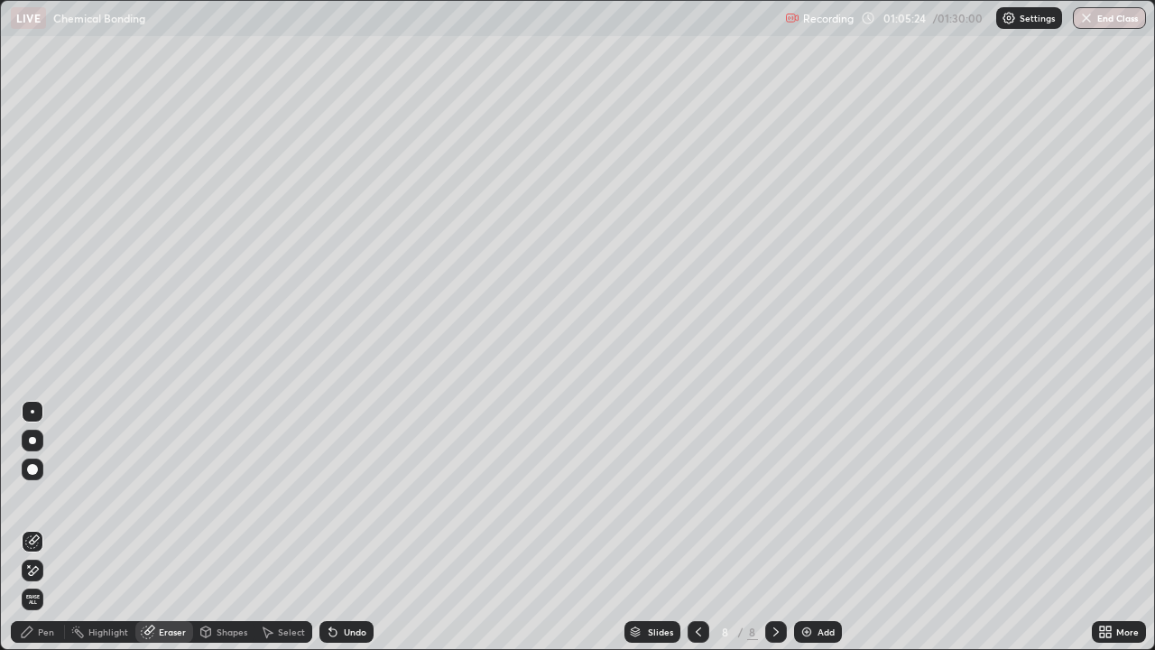
click at [46, 582] on div "Pen" at bounding box center [46, 631] width 16 height 9
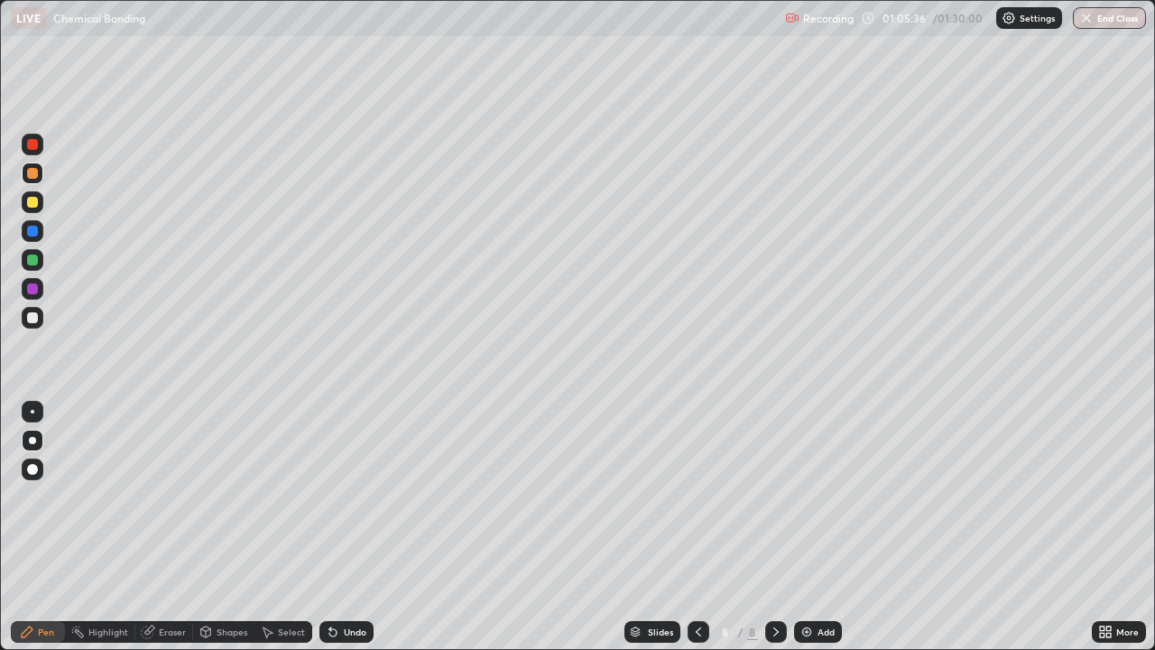
click at [28, 319] on div at bounding box center [32, 317] width 11 height 11
click at [33, 224] on div at bounding box center [33, 231] width 22 height 22
click at [36, 318] on div at bounding box center [32, 317] width 11 height 11
click at [803, 582] on img at bounding box center [806, 631] width 14 height 14
click at [32, 181] on div at bounding box center [33, 173] width 22 height 22
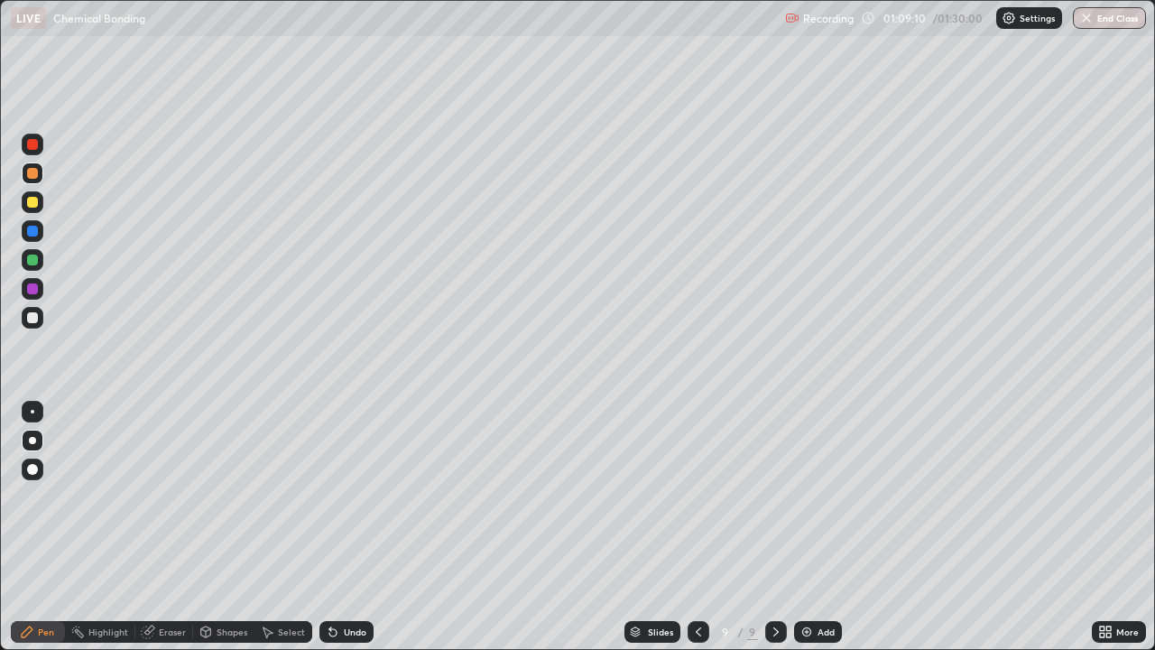
click at [31, 260] on div at bounding box center [32, 259] width 11 height 11
click at [285, 582] on div "Select" at bounding box center [291, 631] width 27 height 9
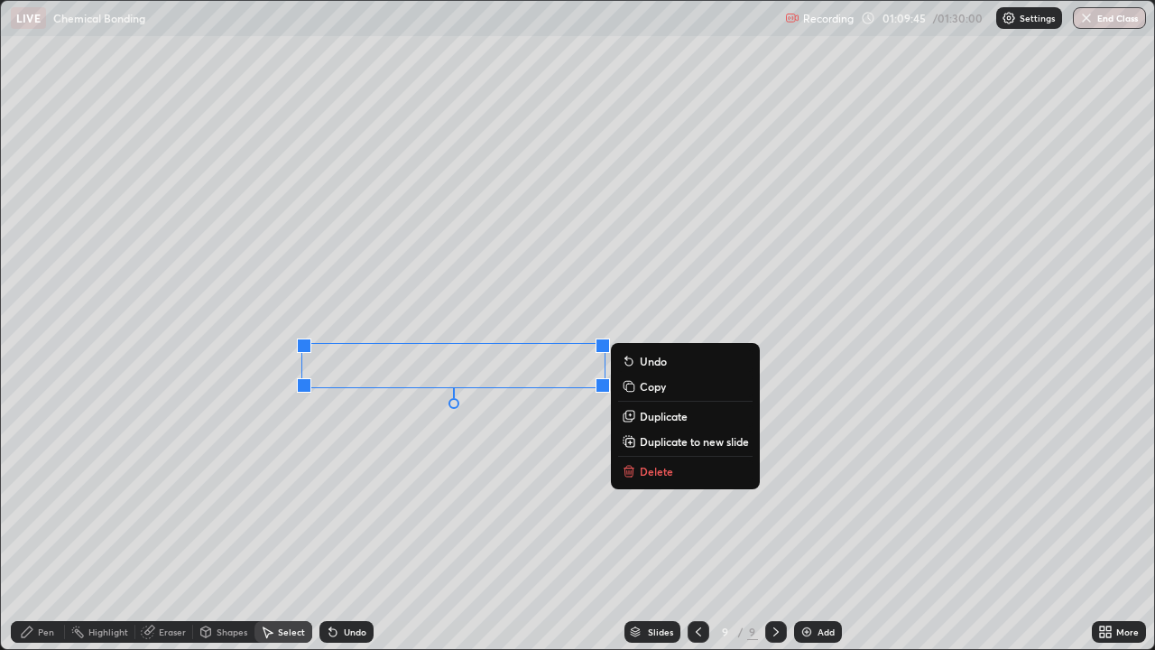
click at [458, 376] on div "0 ° Undo Copy Duplicate Duplicate to new slide Delete" at bounding box center [577, 325] width 1153 height 648
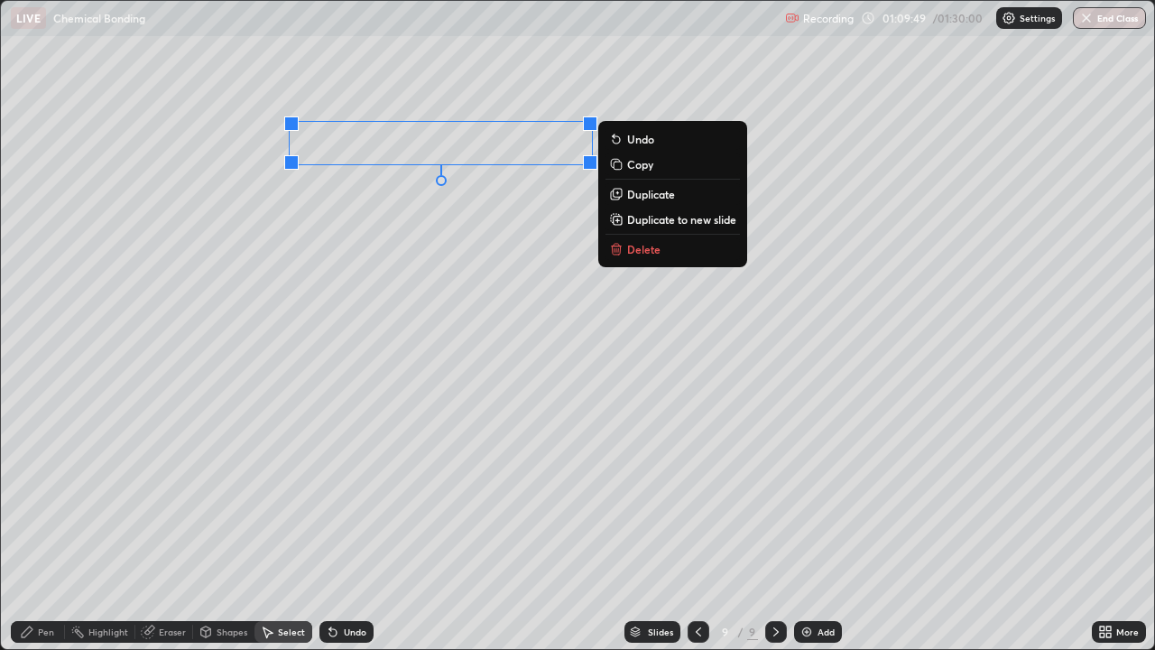
click at [362, 375] on div "0 ° Undo Copy Duplicate Duplicate to new slide Delete" at bounding box center [577, 325] width 1153 height 648
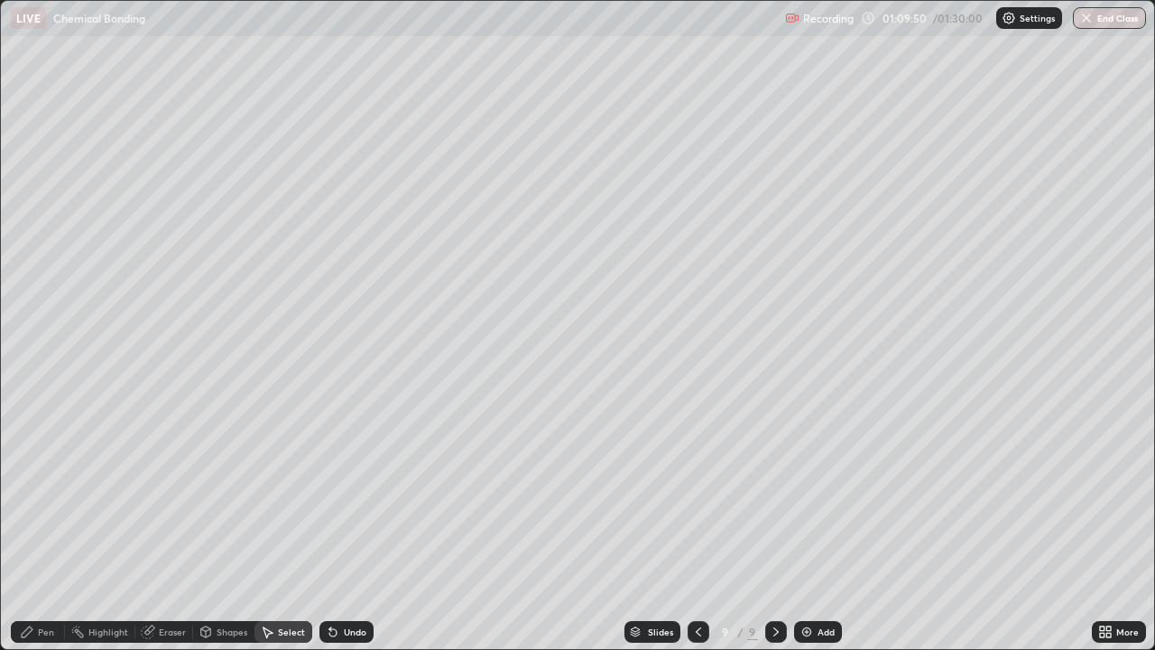
click at [41, 582] on div "Pen" at bounding box center [46, 631] width 16 height 9
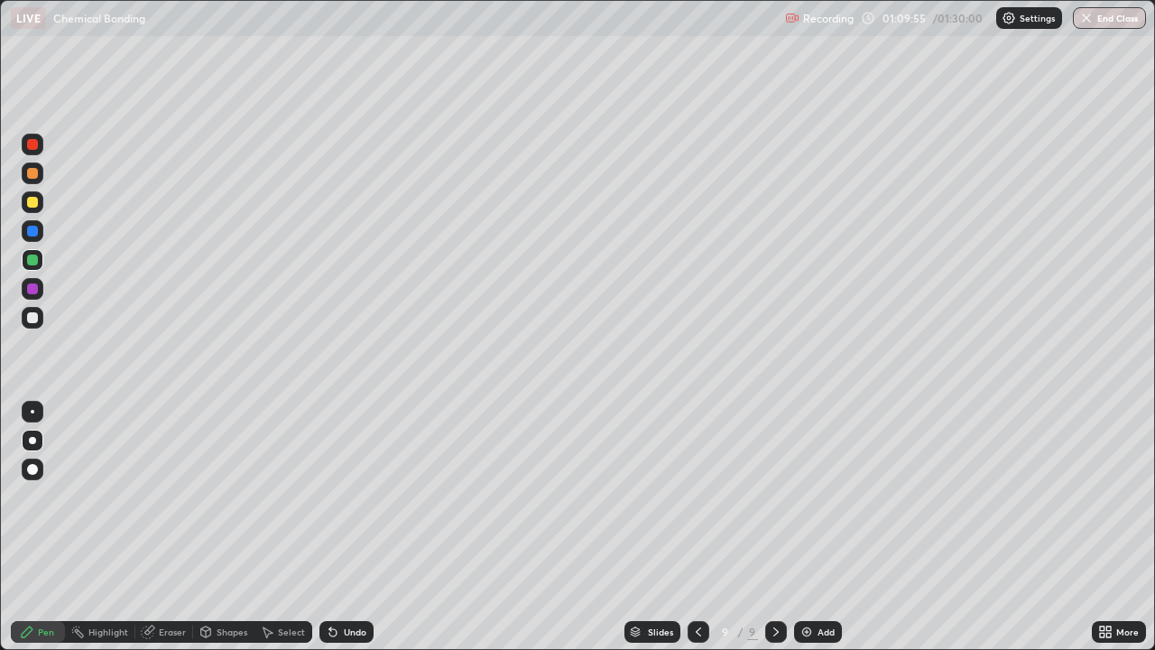
click at [32, 324] on div at bounding box center [33, 318] width 22 height 22
click at [27, 180] on div at bounding box center [33, 173] width 22 height 22
click at [38, 282] on div at bounding box center [33, 289] width 22 height 22
click at [31, 322] on div at bounding box center [32, 317] width 11 height 11
click at [23, 262] on div at bounding box center [33, 260] width 22 height 22
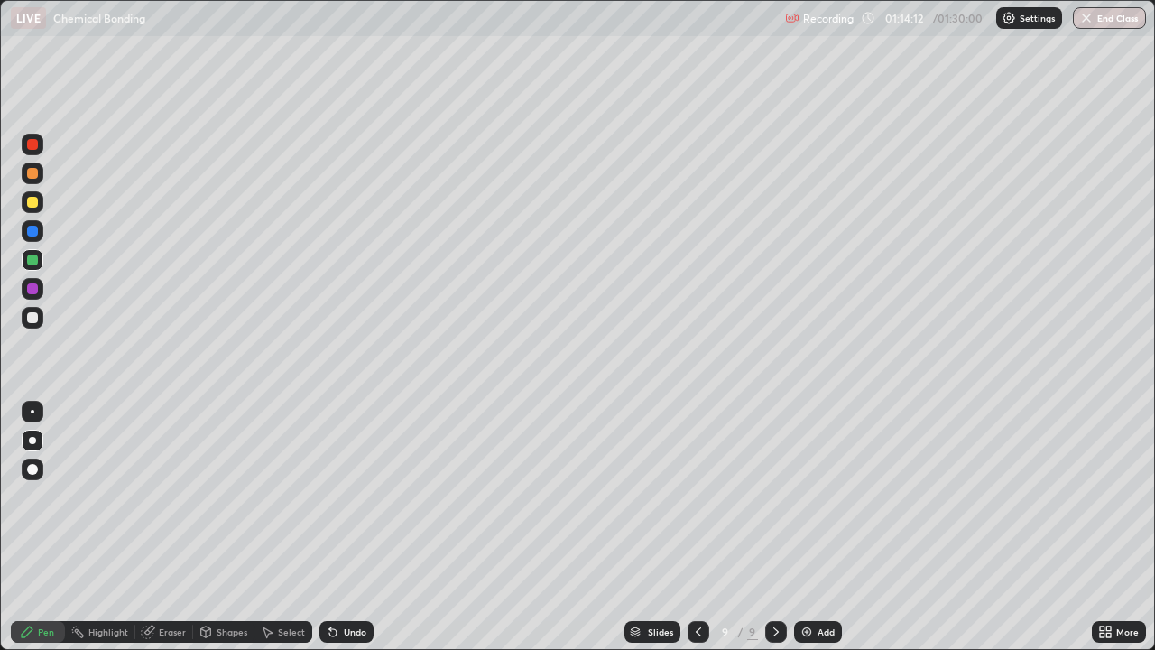
click at [28, 322] on div at bounding box center [33, 318] width 22 height 22
click at [32, 205] on div at bounding box center [32, 202] width 11 height 11
click at [697, 582] on icon at bounding box center [698, 631] width 14 height 14
click at [771, 582] on icon at bounding box center [776, 631] width 14 height 14
click at [351, 582] on div "Undo" at bounding box center [355, 631] width 23 height 9
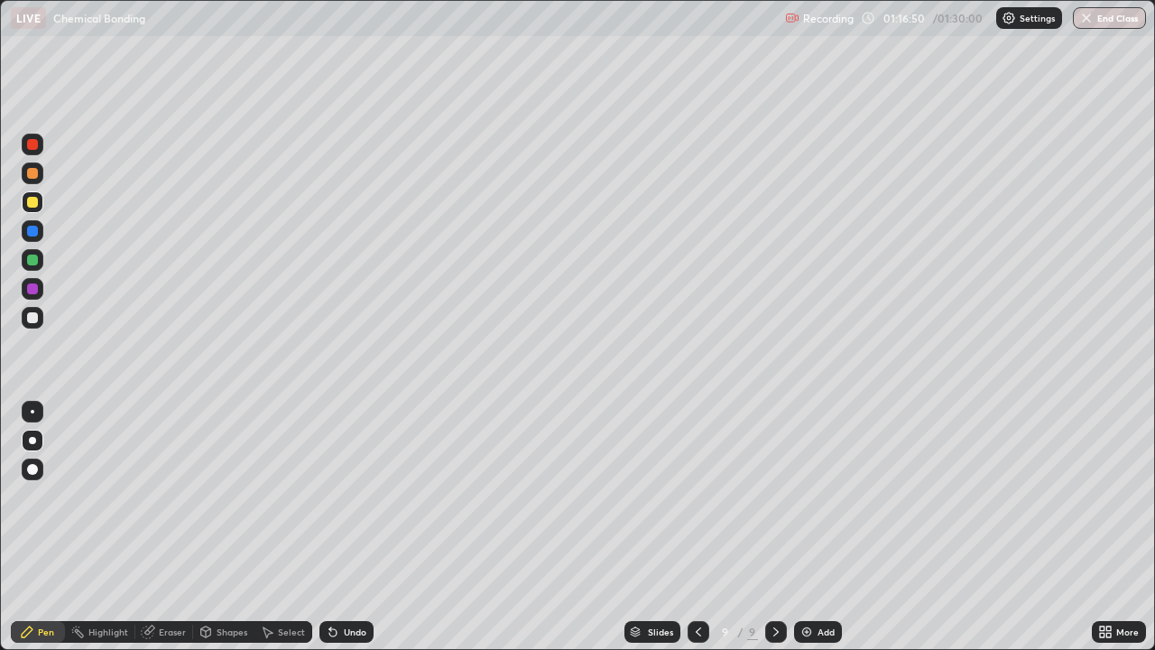
click at [355, 582] on div "Undo" at bounding box center [355, 631] width 23 height 9
click at [357, 582] on div "Undo" at bounding box center [355, 631] width 23 height 9
click at [355, 582] on div "Undo" at bounding box center [355, 631] width 23 height 9
click at [357, 582] on div "Undo" at bounding box center [355, 631] width 23 height 9
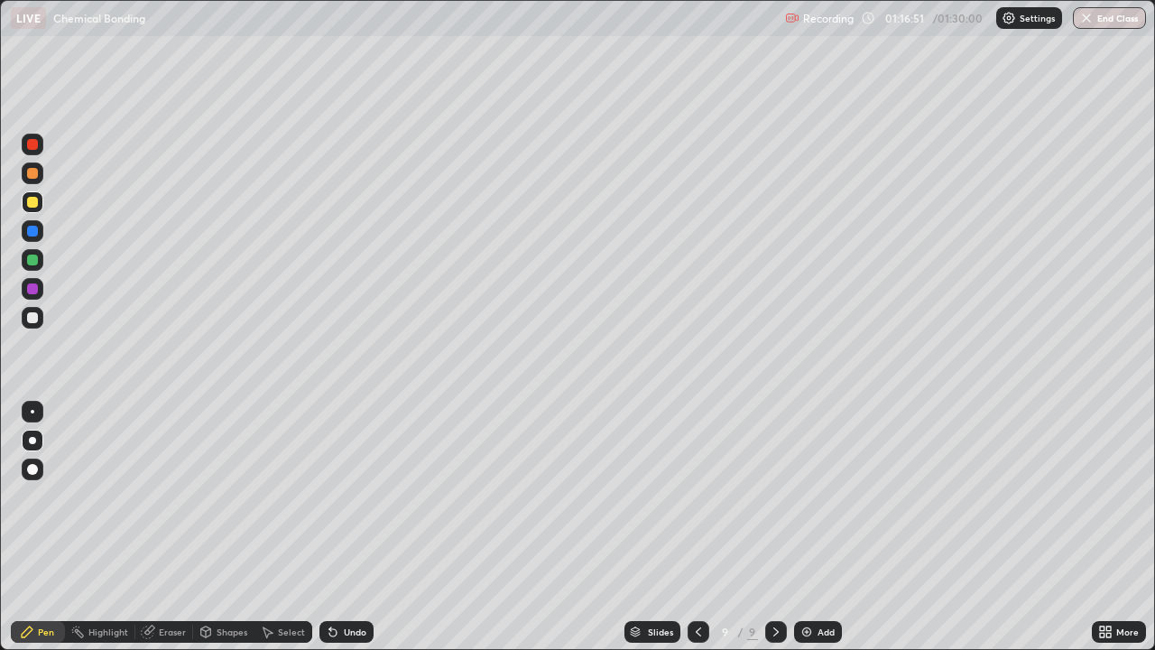
click at [359, 582] on div "Undo" at bounding box center [355, 631] width 23 height 9
click at [362, 582] on div "Undo" at bounding box center [355, 631] width 23 height 9
click at [344, 582] on div "Undo" at bounding box center [355, 631] width 23 height 9
click at [346, 582] on div "Undo" at bounding box center [355, 631] width 23 height 9
click at [812, 582] on div "Add" at bounding box center [818, 632] width 48 height 22
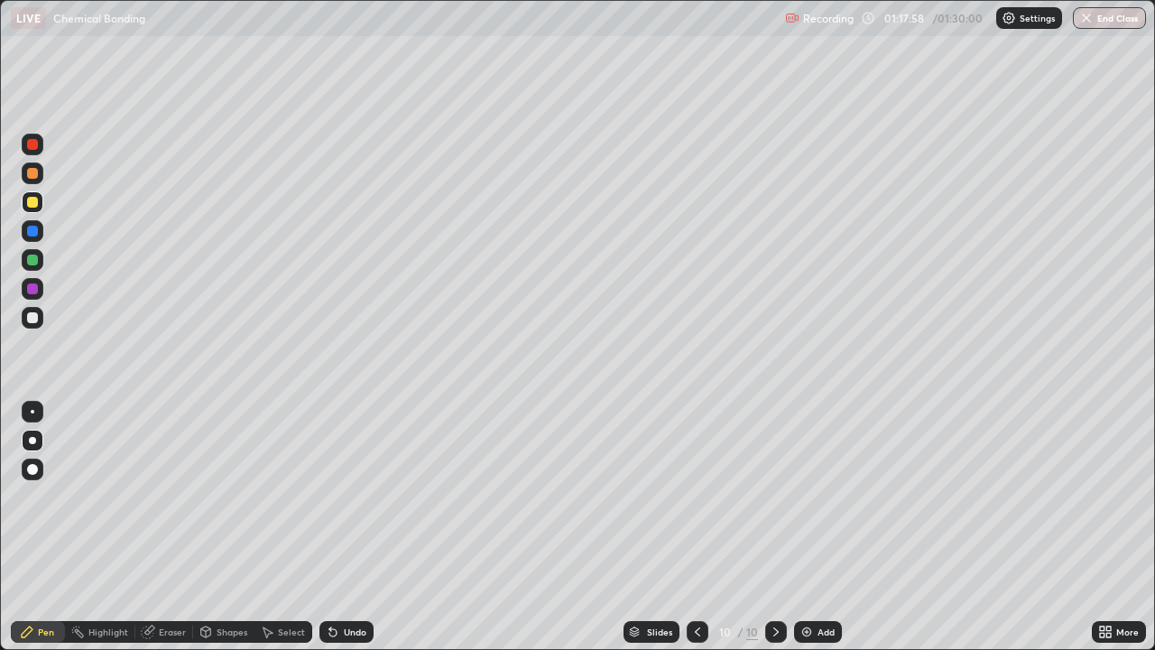
click at [29, 316] on div at bounding box center [32, 317] width 11 height 11
click at [344, 582] on div "Undo" at bounding box center [355, 631] width 23 height 9
click at [33, 181] on div at bounding box center [33, 173] width 22 height 22
click at [334, 582] on icon at bounding box center [333, 631] width 14 height 14
click at [338, 582] on div "Undo" at bounding box center [346, 632] width 54 height 22
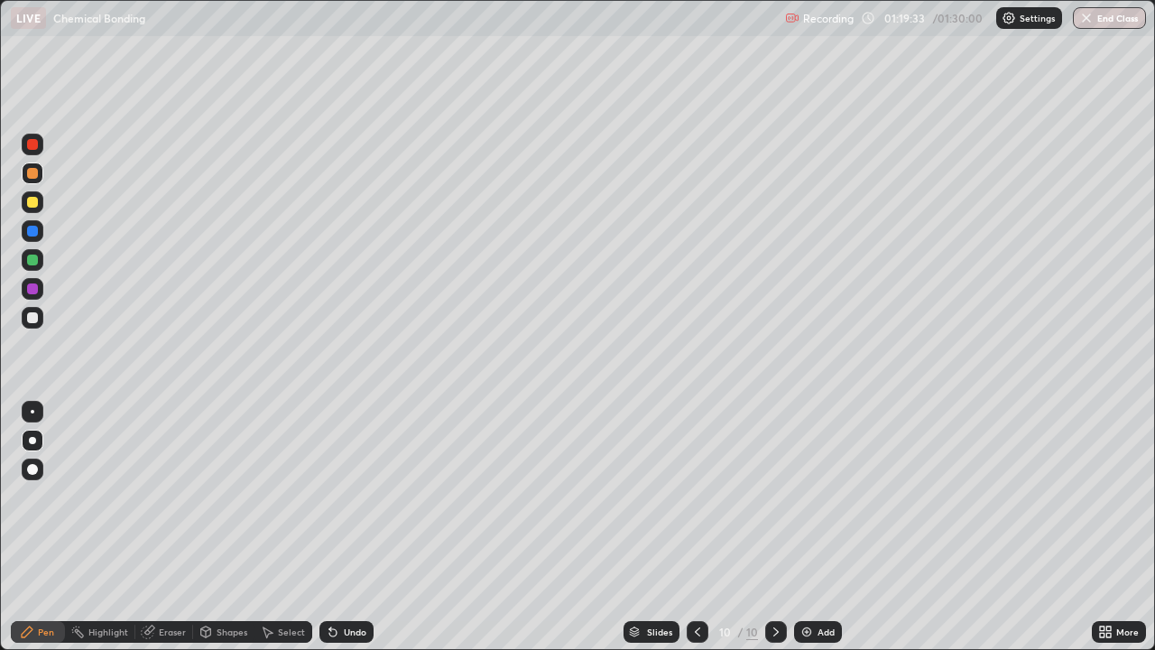
click at [344, 582] on div "Undo" at bounding box center [355, 631] width 23 height 9
click at [47, 582] on div "Pen" at bounding box center [46, 631] width 16 height 9
click at [34, 316] on div at bounding box center [32, 317] width 11 height 11
click at [166, 582] on div "Eraser" at bounding box center [172, 631] width 27 height 9
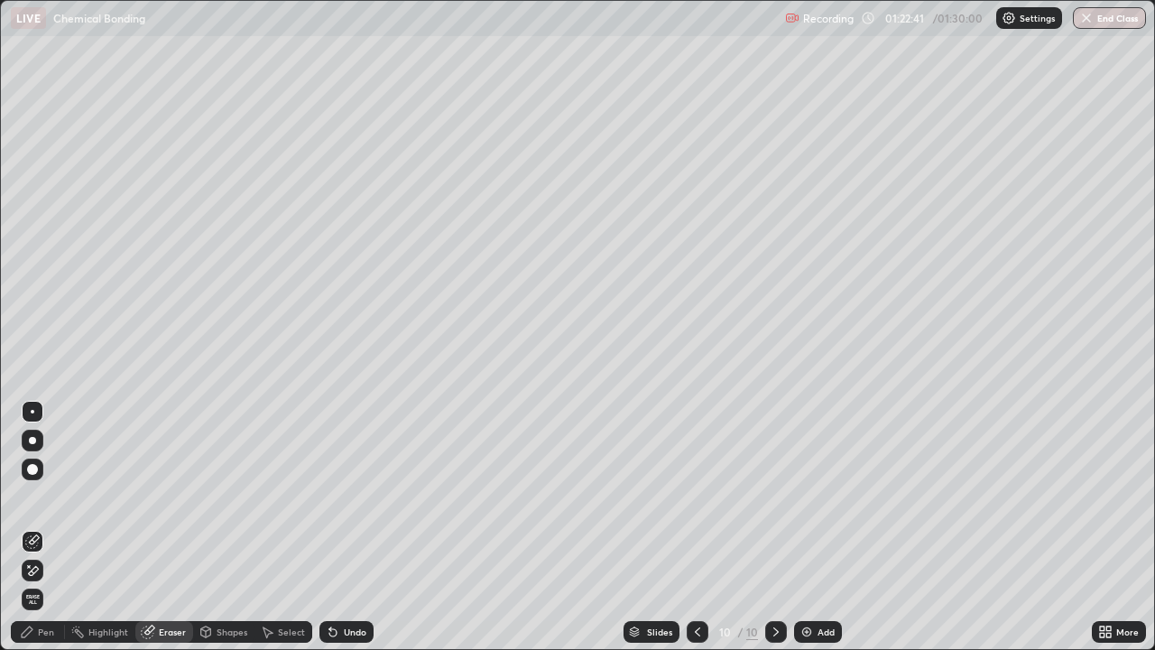
click at [56, 582] on div "Pen" at bounding box center [38, 632] width 54 height 22
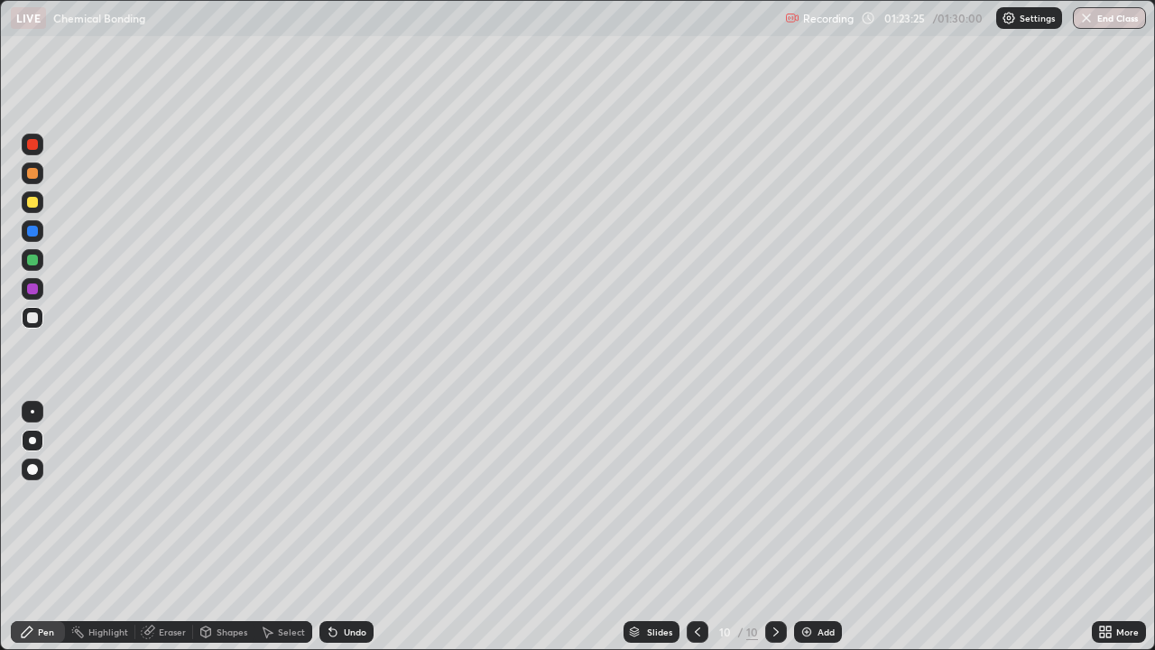
click at [32, 175] on div at bounding box center [32, 173] width 11 height 11
click at [351, 582] on div "Undo" at bounding box center [355, 631] width 23 height 9
click at [359, 582] on div "Undo" at bounding box center [346, 632] width 54 height 22
click at [364, 582] on div "Undo" at bounding box center [346, 632] width 54 height 22
click at [34, 268] on div at bounding box center [33, 260] width 22 height 22
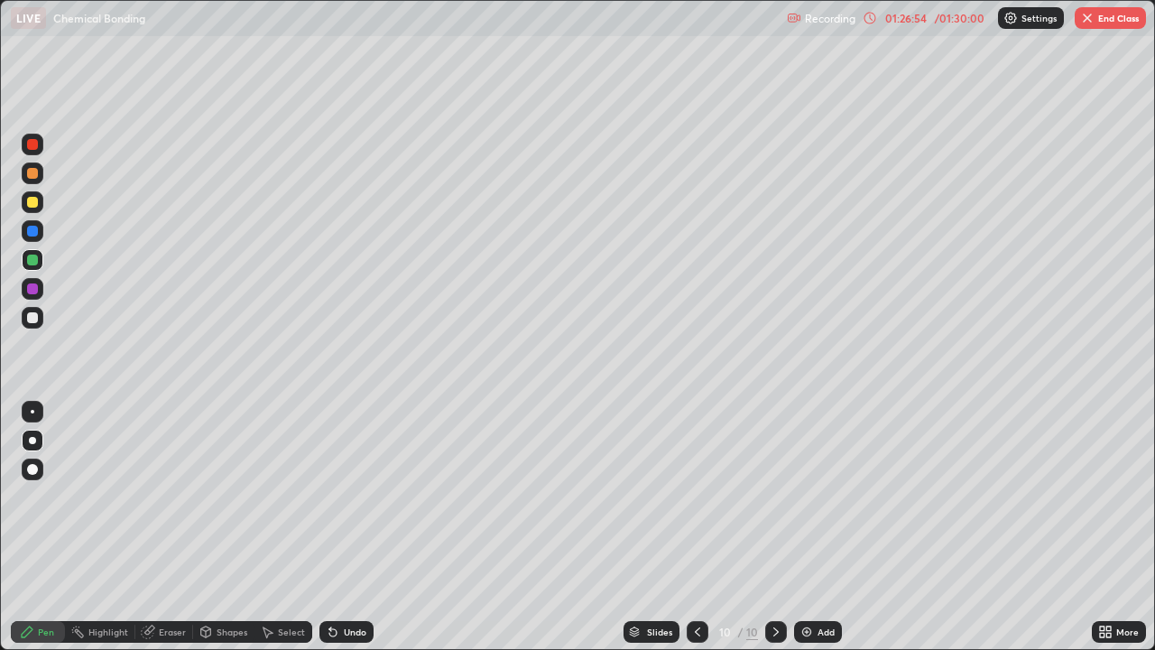
click at [1094, 19] on button "End Class" at bounding box center [1110, 18] width 71 height 22
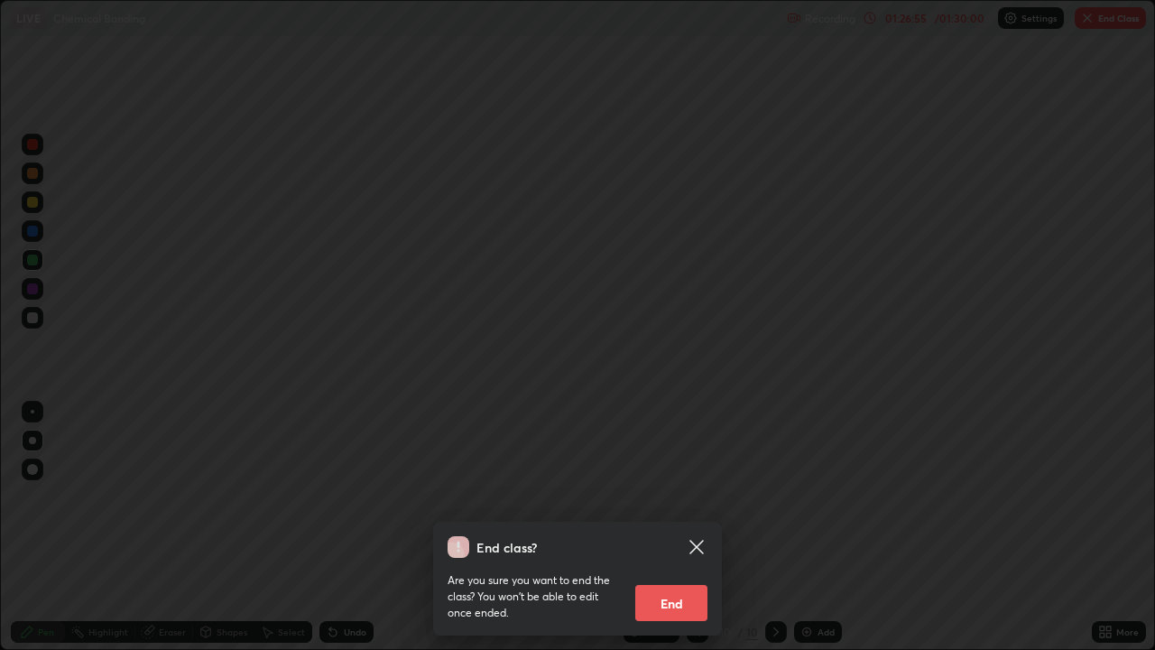
click at [679, 582] on button "End" at bounding box center [671, 603] width 72 height 36
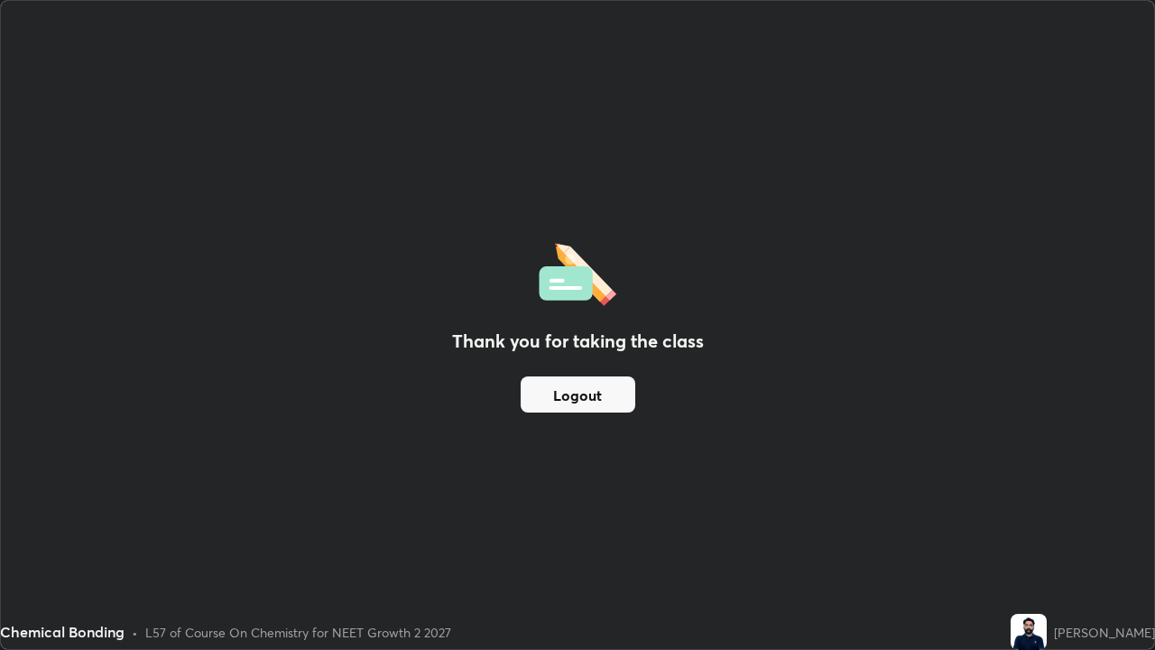
click at [618, 390] on button "Logout" at bounding box center [578, 394] width 115 height 36
click at [614, 392] on button "Logout" at bounding box center [578, 394] width 115 height 36
